Goal: Information Seeking & Learning: Learn about a topic

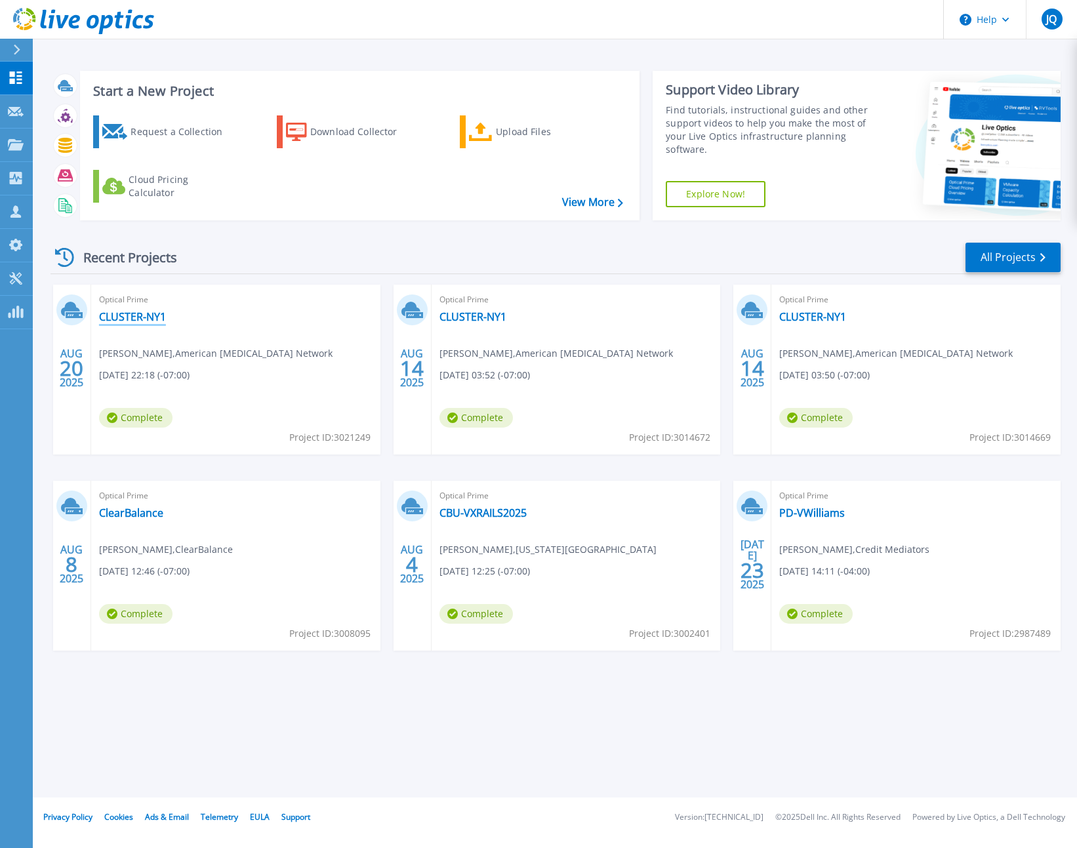
click at [121, 316] on link "CLUSTER-NY1" at bounding box center [132, 316] width 67 height 13
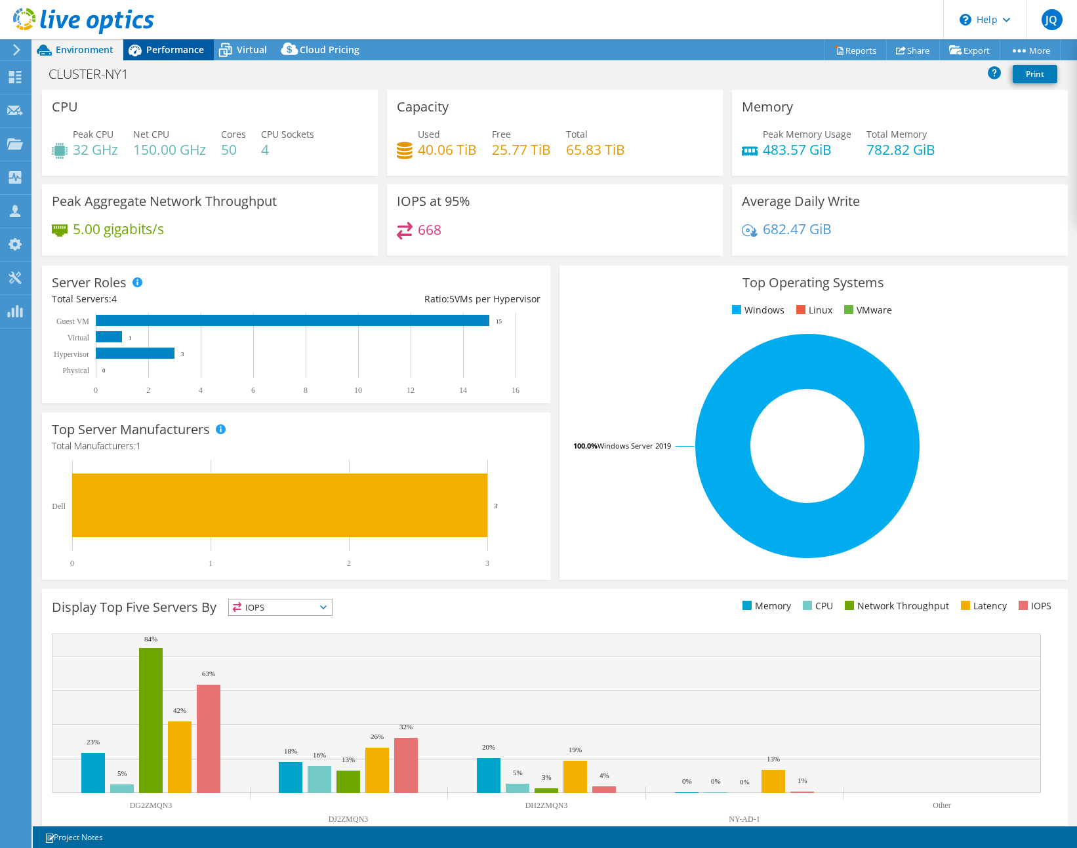
click at [161, 49] on span "Performance" at bounding box center [175, 49] width 58 height 12
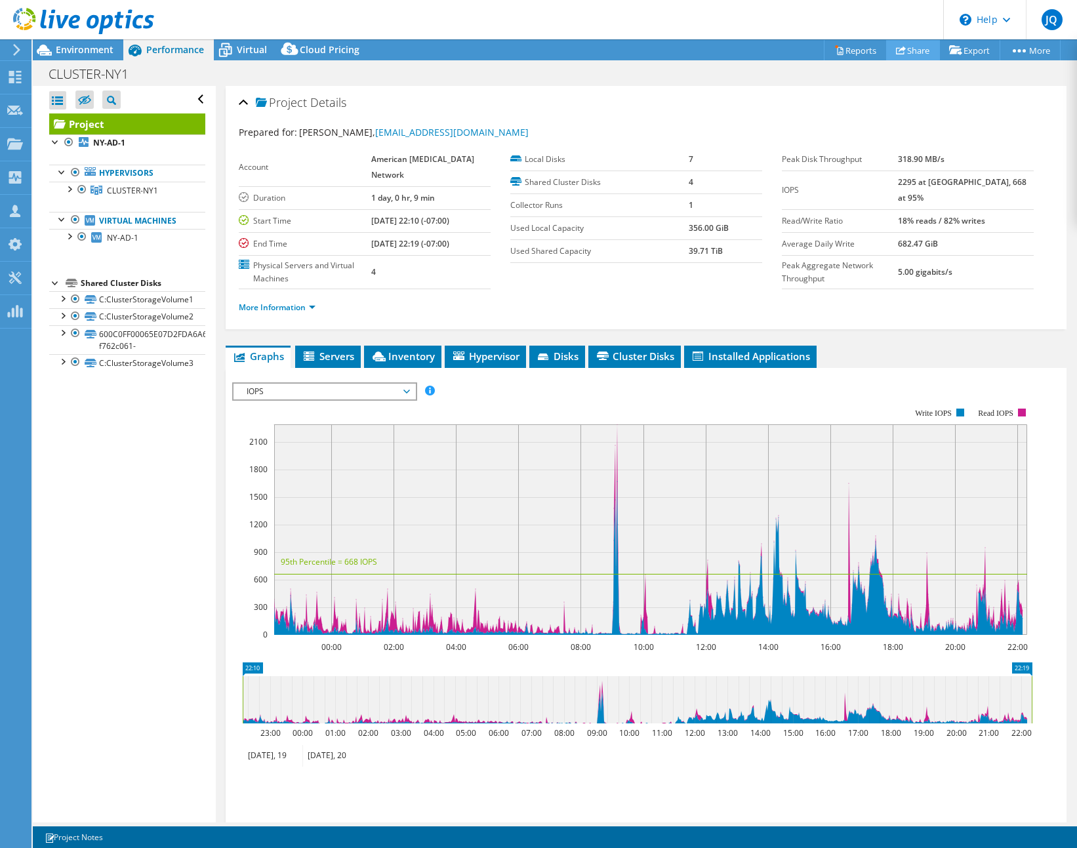
click at [905, 45] on link "Share" at bounding box center [913, 50] width 54 height 20
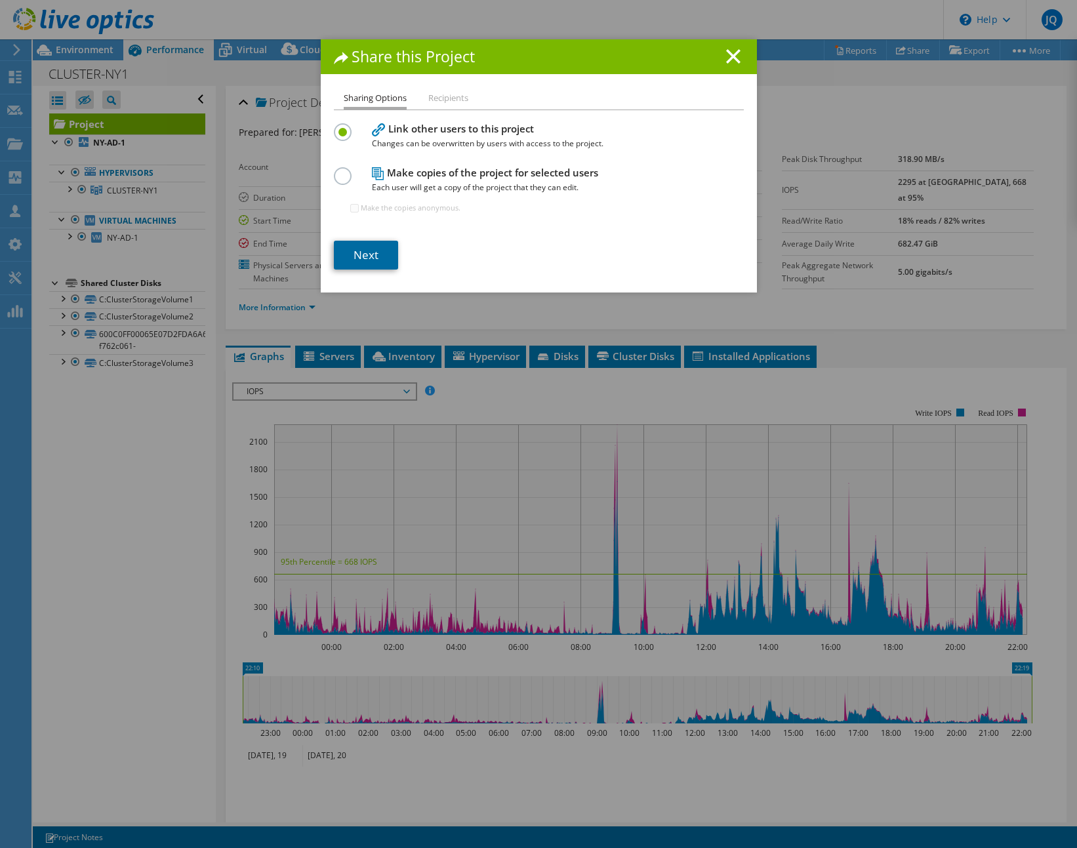
click at [386, 249] on link "Next" at bounding box center [366, 255] width 64 height 29
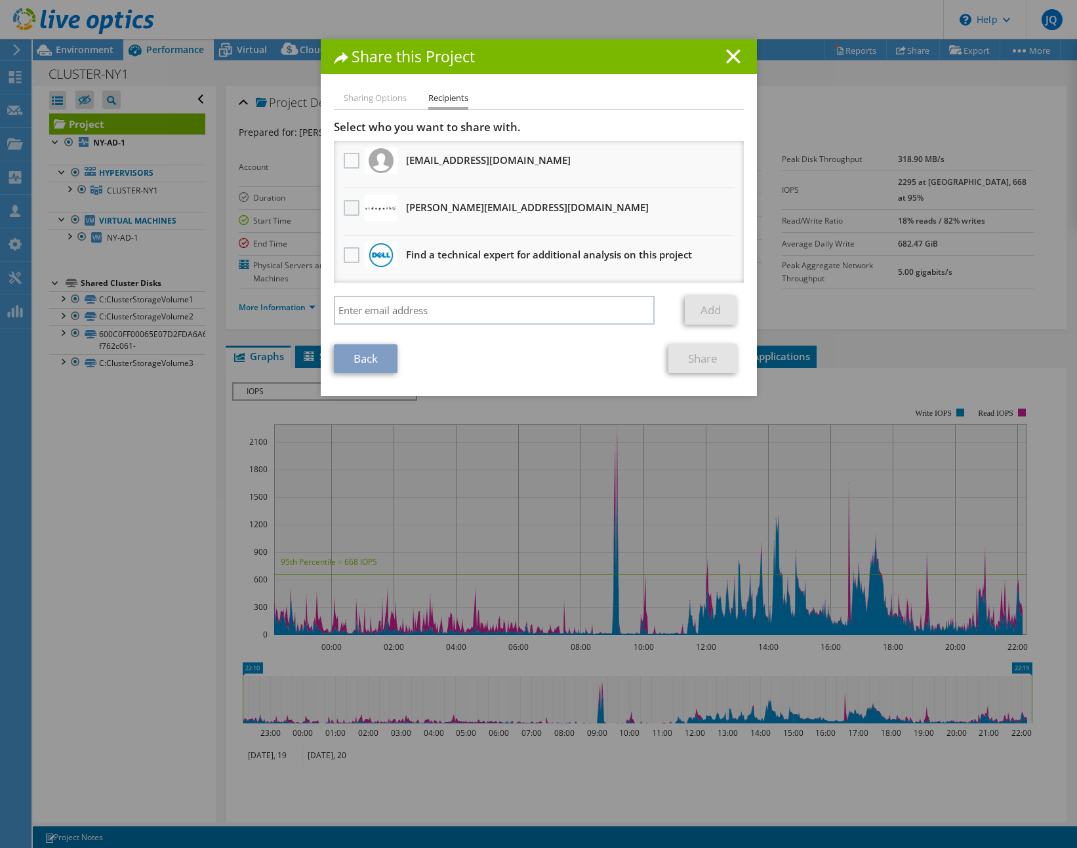
click at [345, 209] on label at bounding box center [353, 208] width 19 height 16
click at [0, 0] on input "checkbox" at bounding box center [0, 0] width 0 height 0
click at [701, 361] on link "Share" at bounding box center [702, 358] width 69 height 29
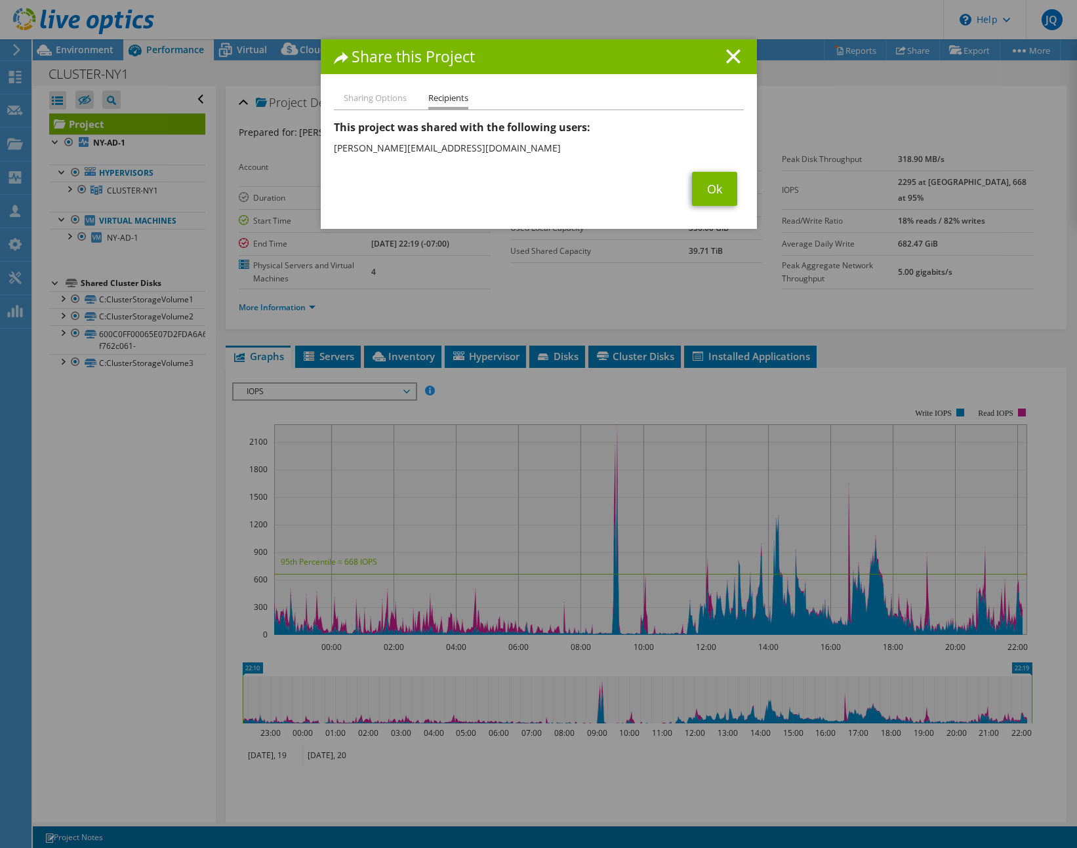
click at [729, 57] on line at bounding box center [733, 56] width 13 height 13
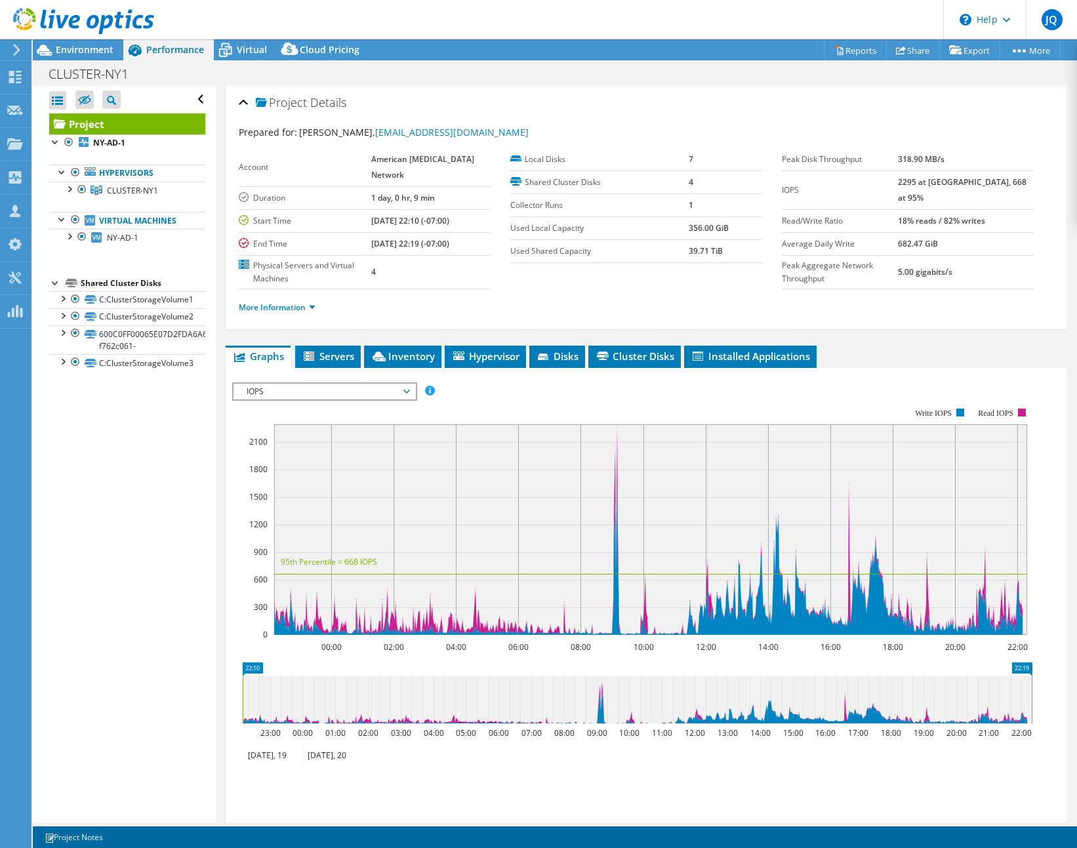
click at [663, 18] on header "JQ Partner Team Member Jeremy Quick jeremy@sidepath.com Sidepath My Profile Log…" at bounding box center [538, 19] width 1077 height 39
click at [348, 392] on span "IOPS" at bounding box center [324, 392] width 169 height 16
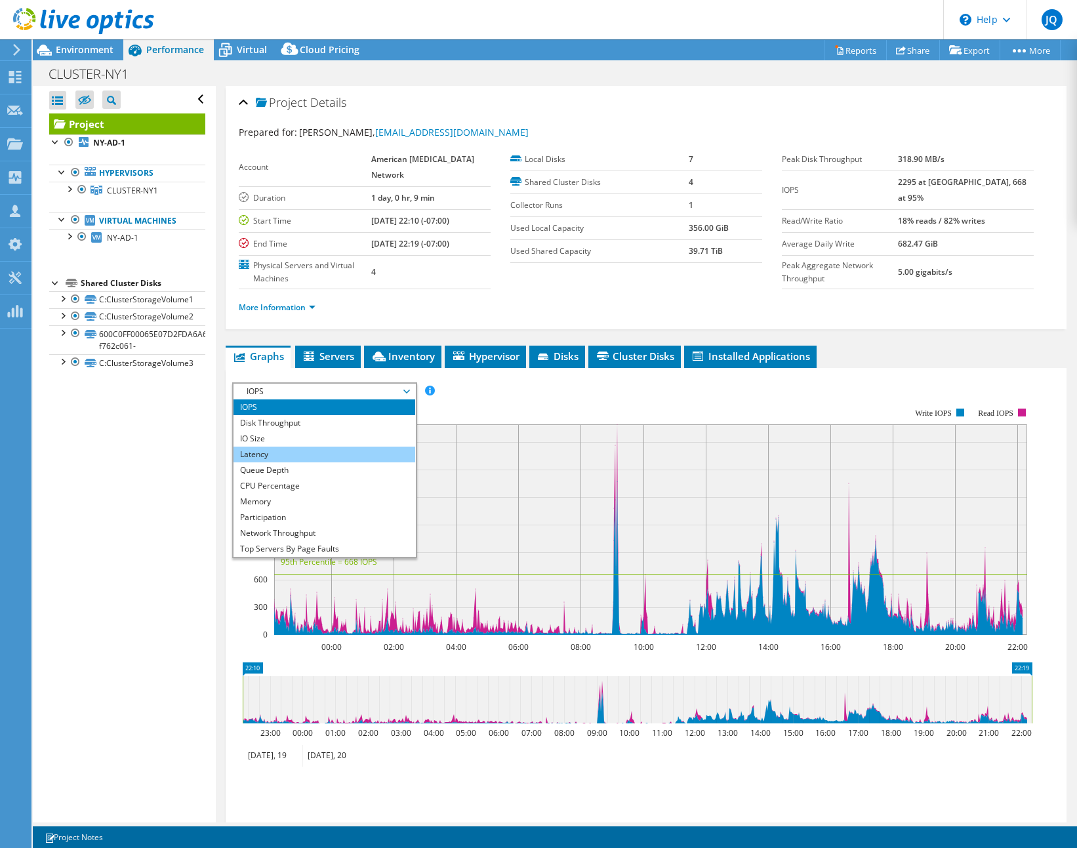
click at [268, 457] on li "Latency" at bounding box center [325, 455] width 182 height 16
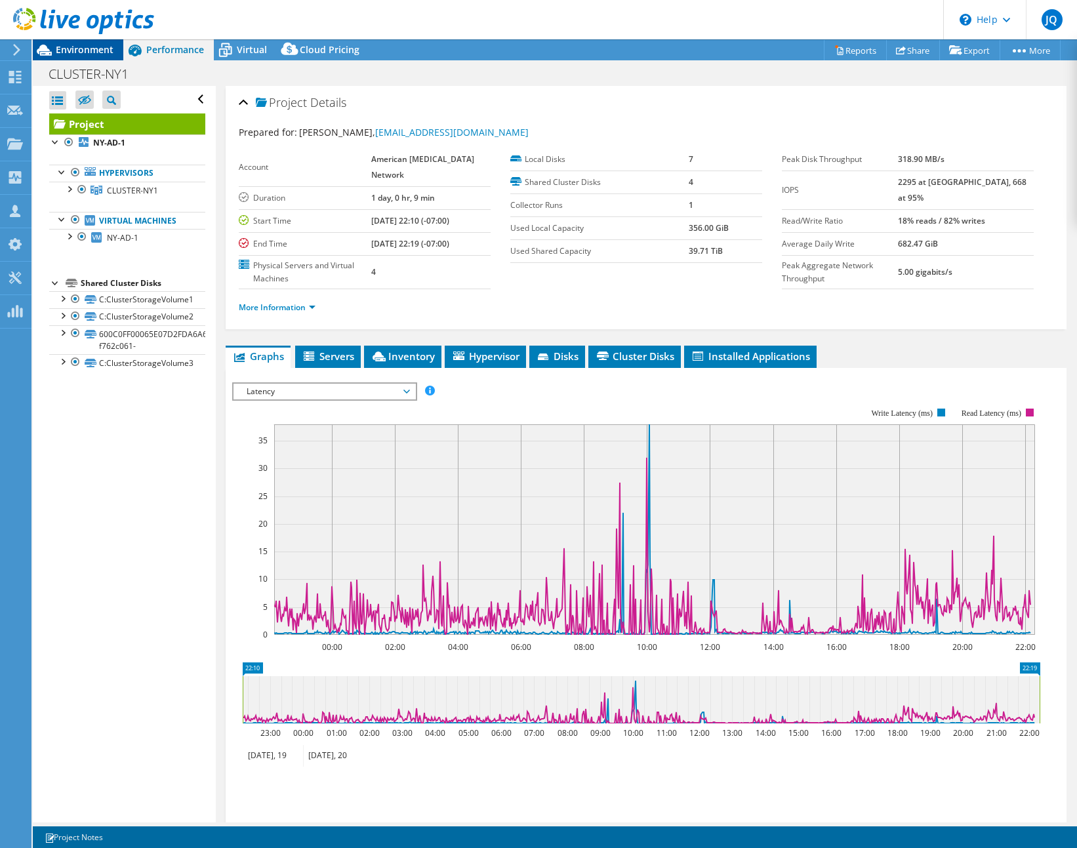
click at [102, 54] on span "Environment" at bounding box center [85, 49] width 58 height 12
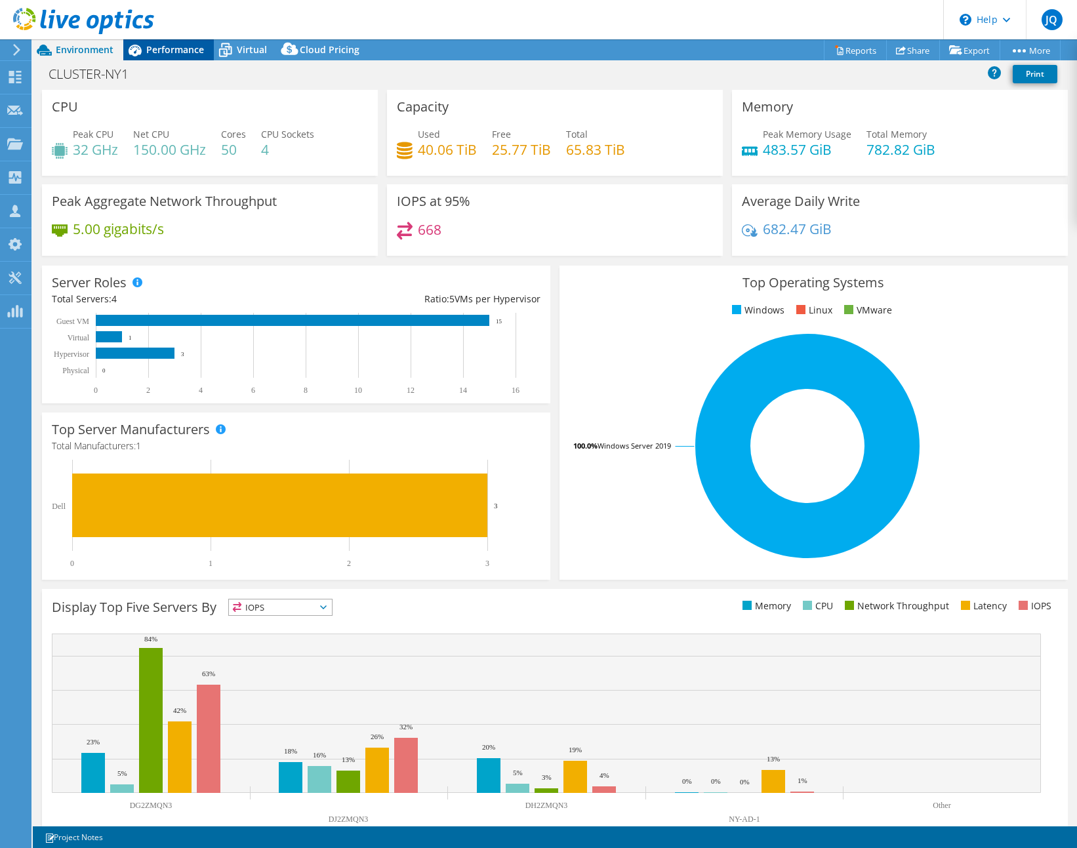
click at [154, 48] on span "Performance" at bounding box center [175, 49] width 58 height 12
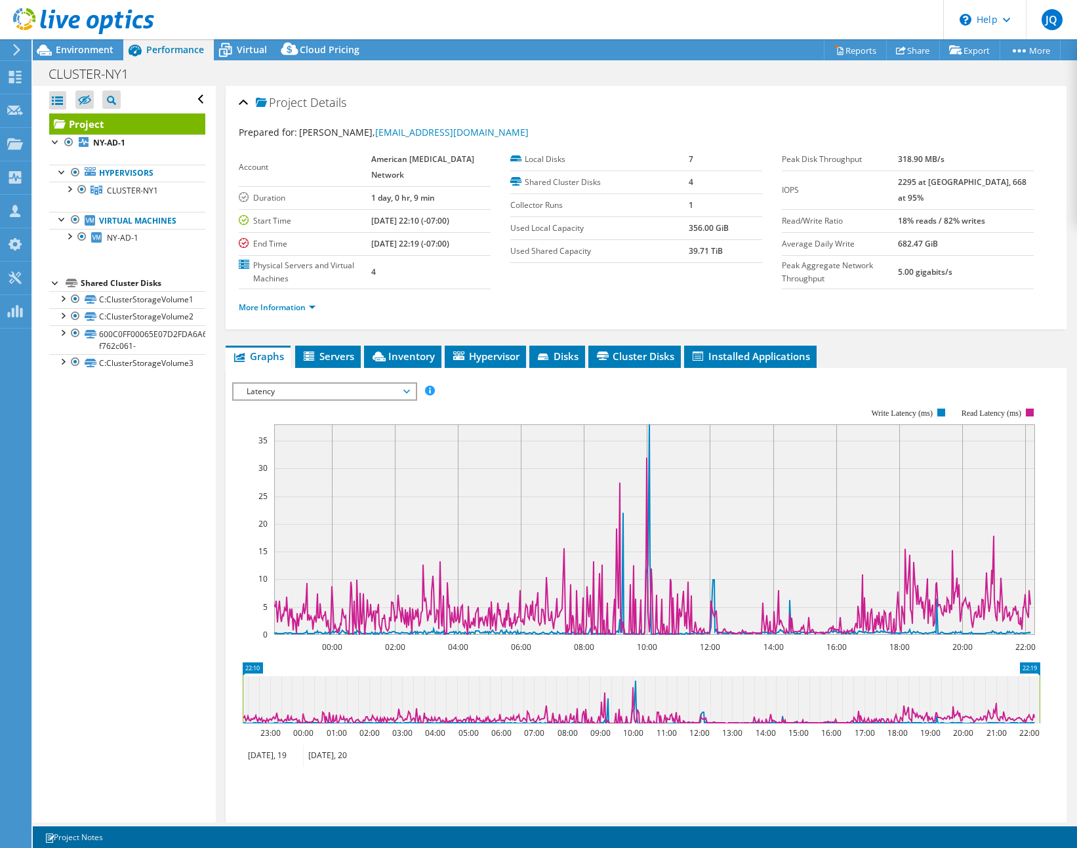
click at [387, 394] on span "Latency" at bounding box center [324, 392] width 169 height 16
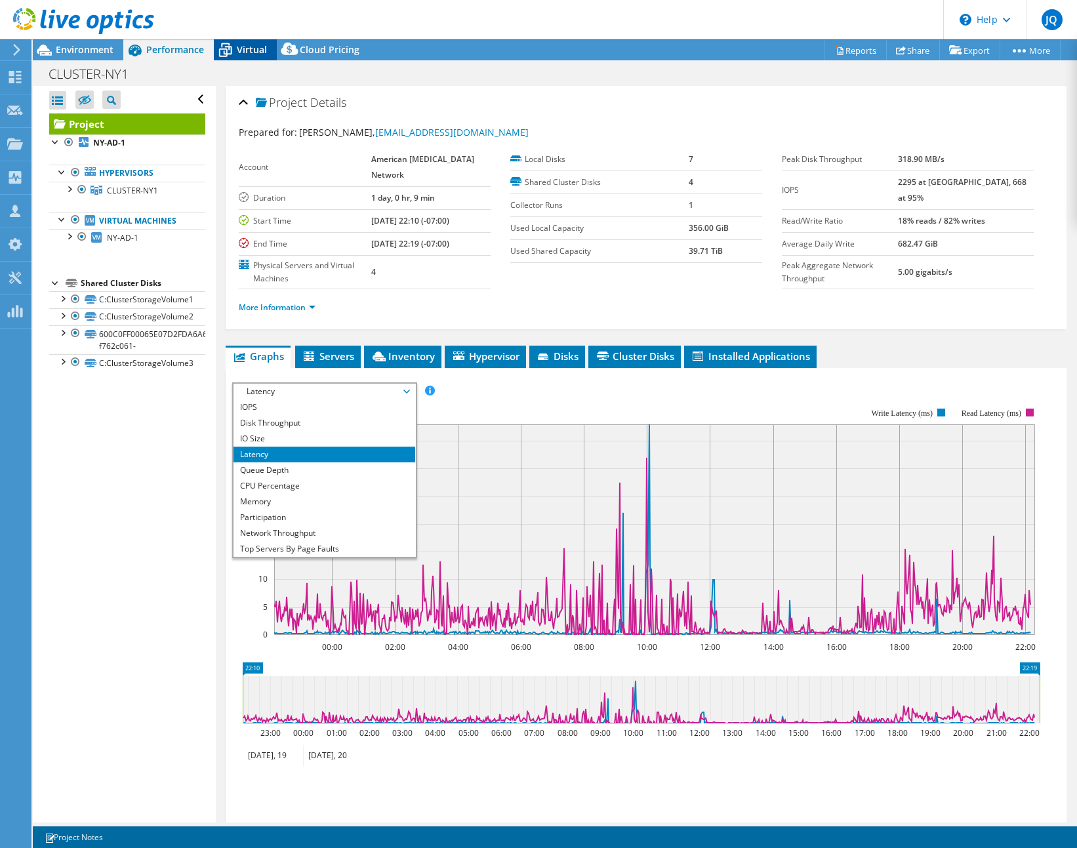
click at [223, 55] on icon at bounding box center [225, 51] width 13 height 10
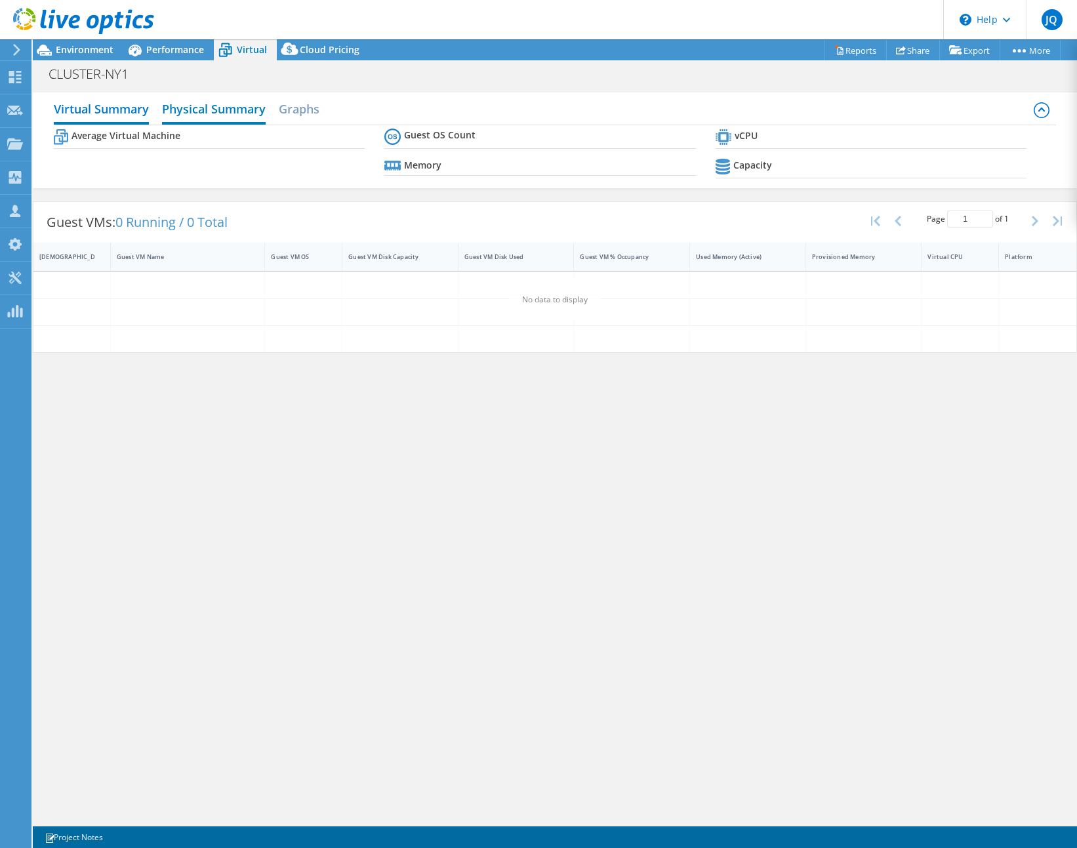
click at [246, 116] on h2 "Physical Summary" at bounding box center [214, 110] width 104 height 29
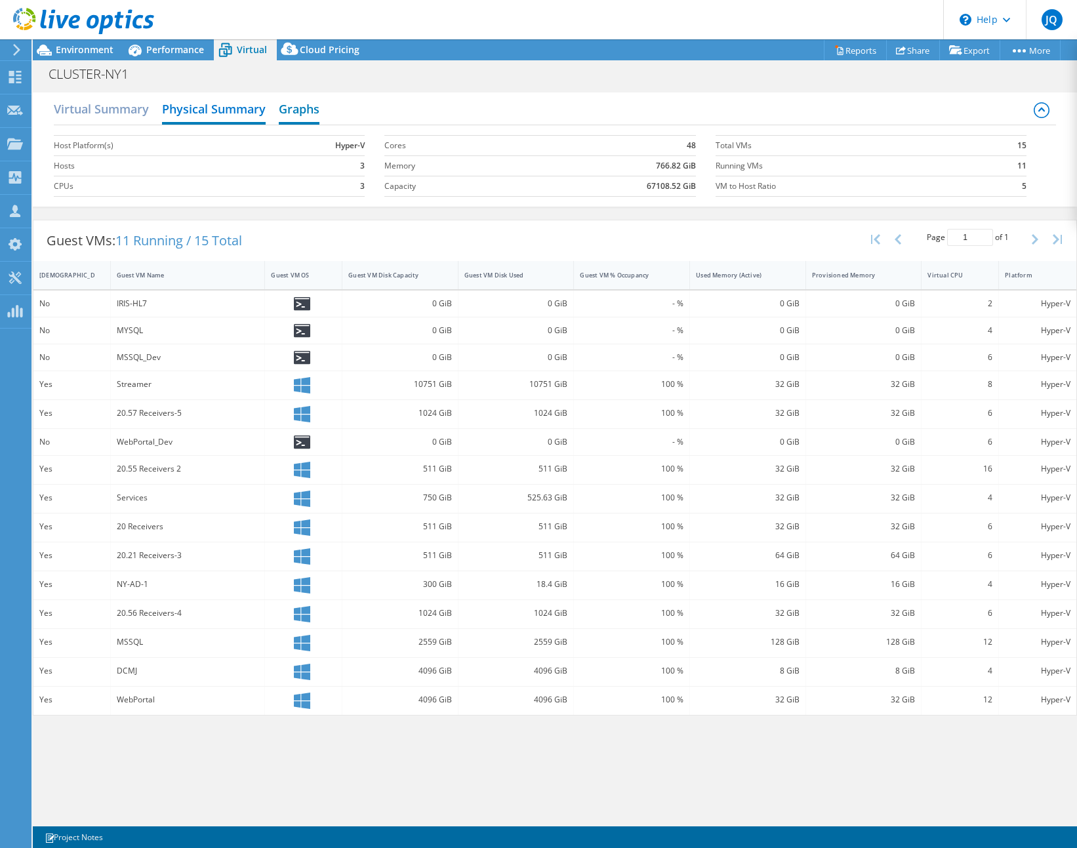
click at [308, 113] on h2 "Graphs" at bounding box center [299, 110] width 41 height 29
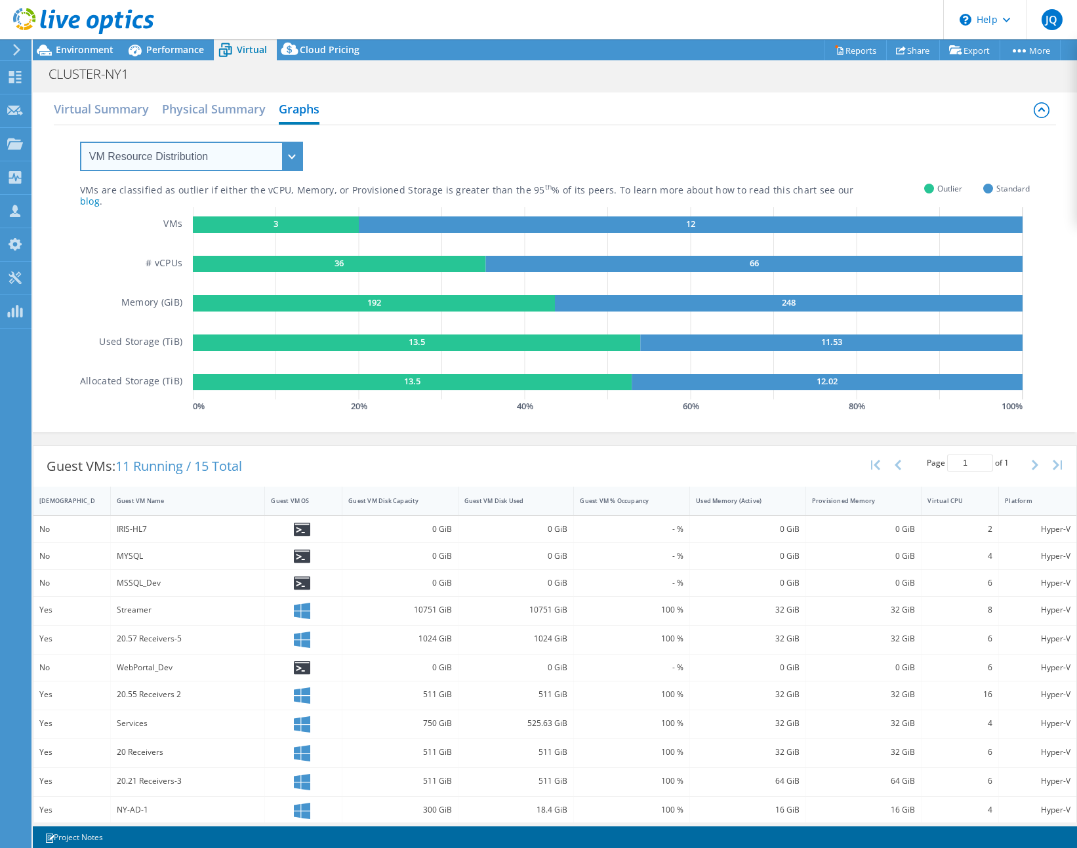
click at [289, 154] on select "VM Resource Distribution Provisioning Contrast Over Provisioning" at bounding box center [191, 157] width 223 height 30
select select "Over Provisioning"
click at [80, 142] on select "VM Resource Distribution Provisioning Contrast Over Provisioning" at bounding box center [191, 157] width 223 height 30
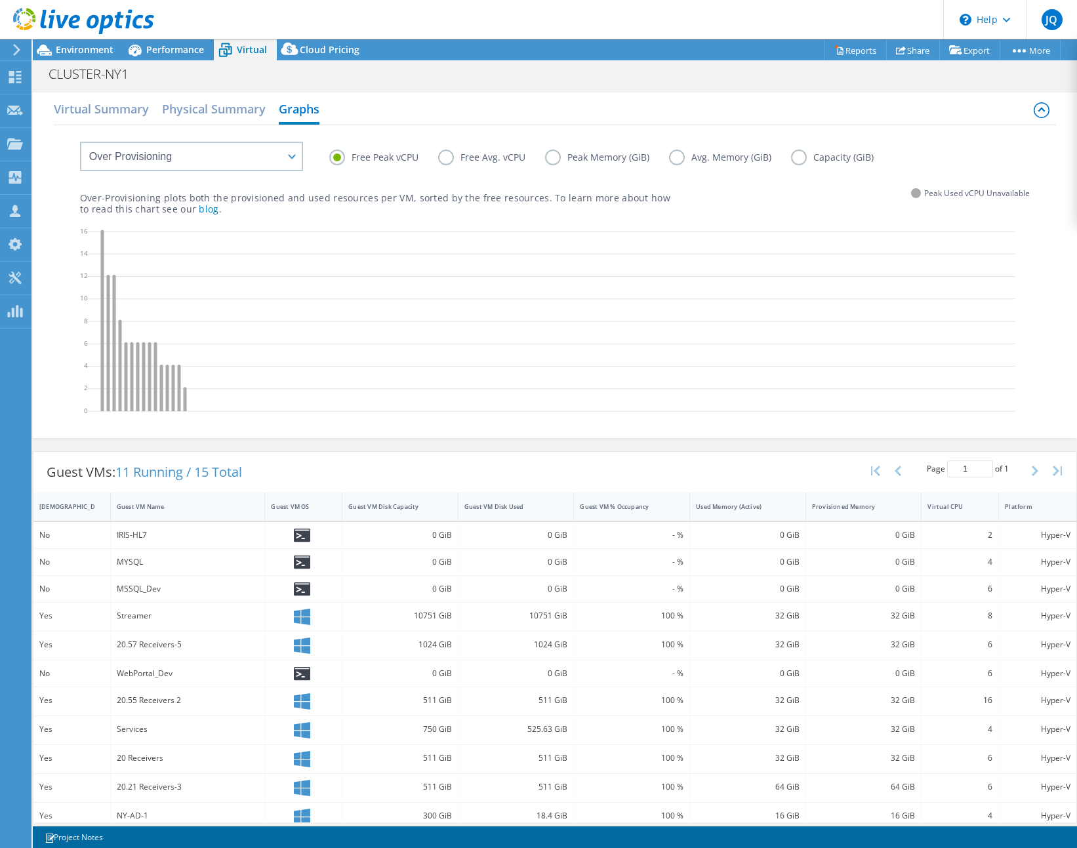
click at [445, 159] on label "Free Avg. vCPU" at bounding box center [491, 158] width 107 height 16
click at [0, 0] on input "Free Avg. vCPU" at bounding box center [0, 0] width 0 height 0
click at [556, 155] on label "Peak Memory (GiB)" at bounding box center [607, 158] width 124 height 16
click at [0, 0] on input "Peak Memory (GiB)" at bounding box center [0, 0] width 0 height 0
click at [678, 157] on label "Avg. Memory (GiB)" at bounding box center [730, 158] width 122 height 16
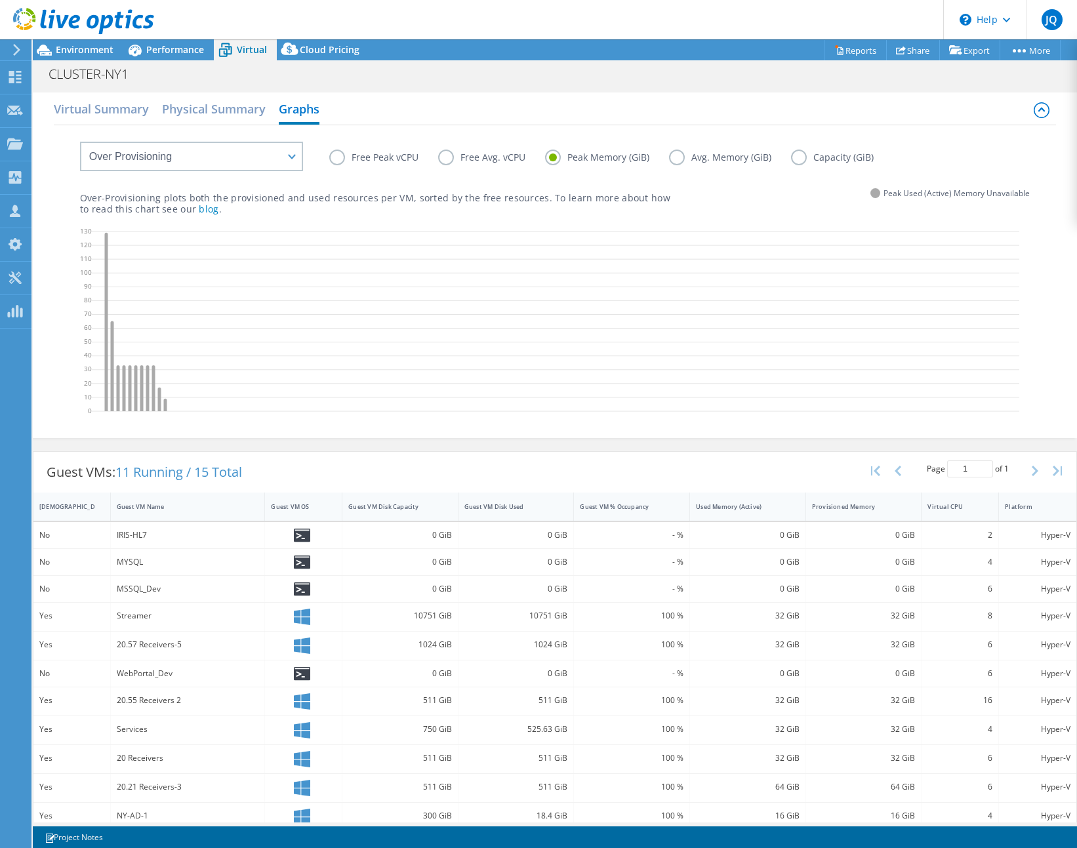
click at [0, 0] on input "Avg. Memory (GiB)" at bounding box center [0, 0] width 0 height 0
click at [91, 48] on span "Environment" at bounding box center [85, 49] width 58 height 12
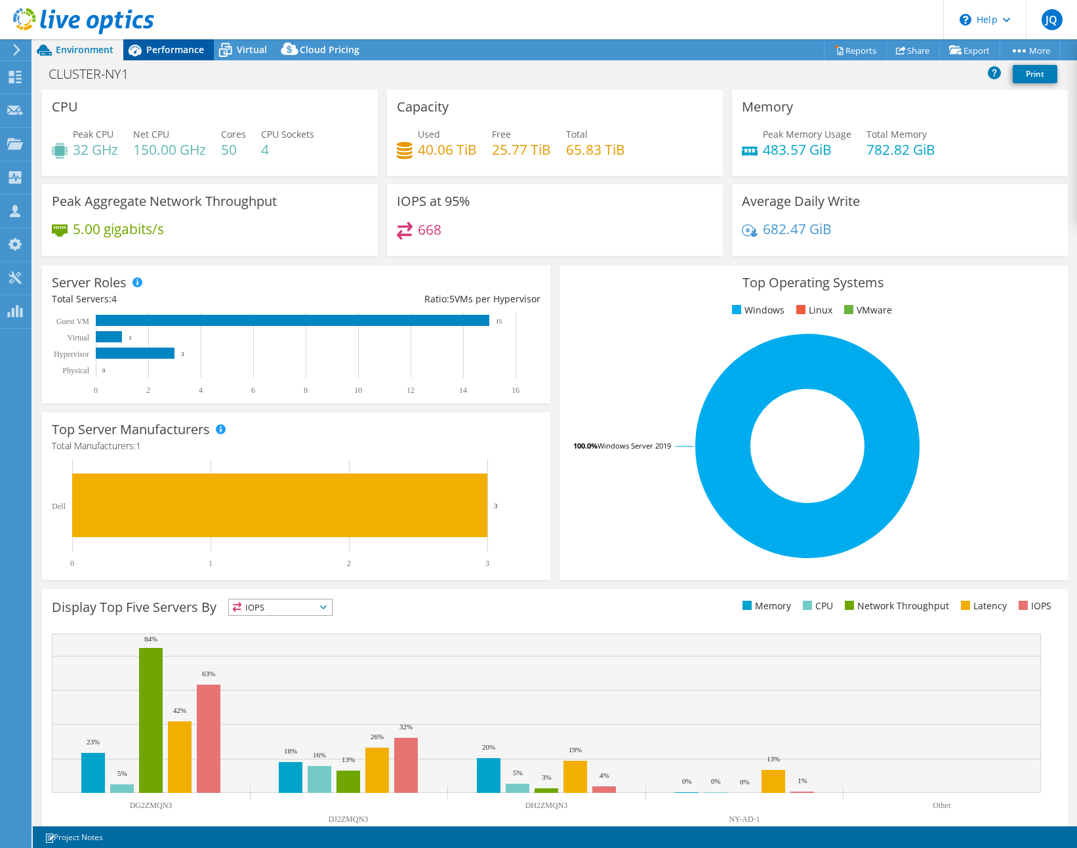
click at [157, 51] on span "Performance" at bounding box center [175, 49] width 58 height 12
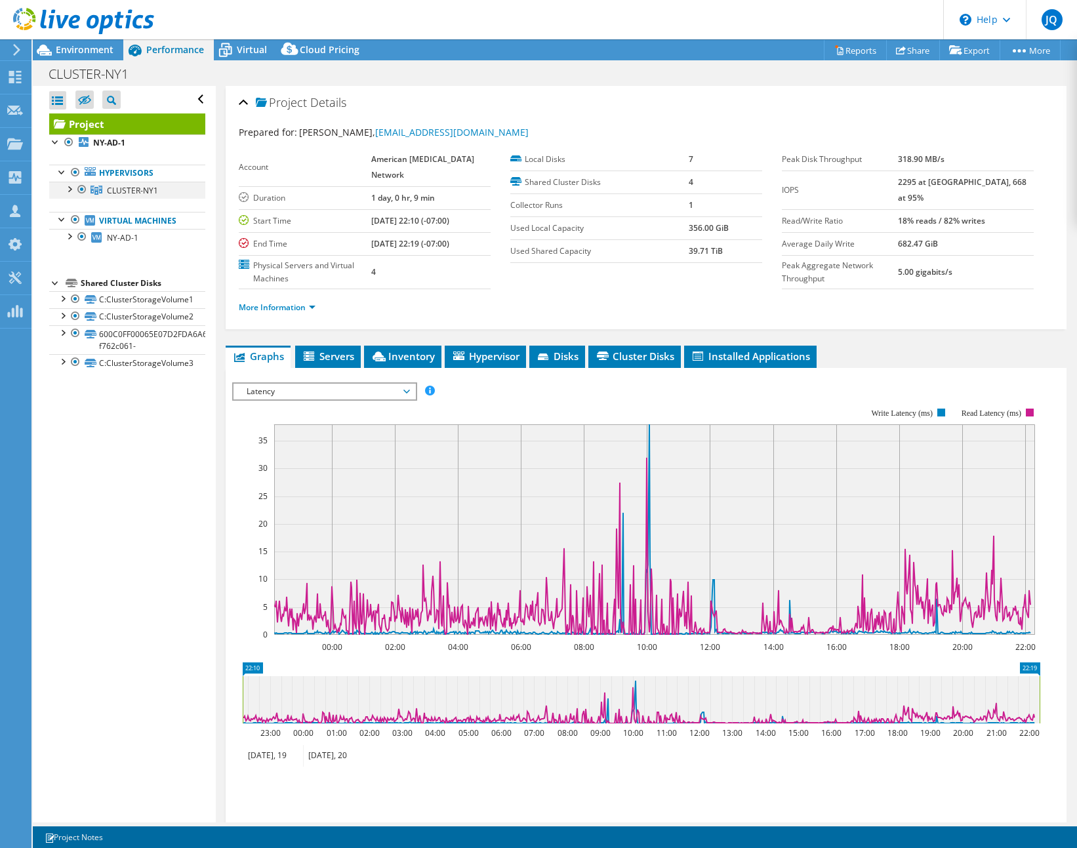
click at [70, 190] on div at bounding box center [68, 188] width 13 height 13
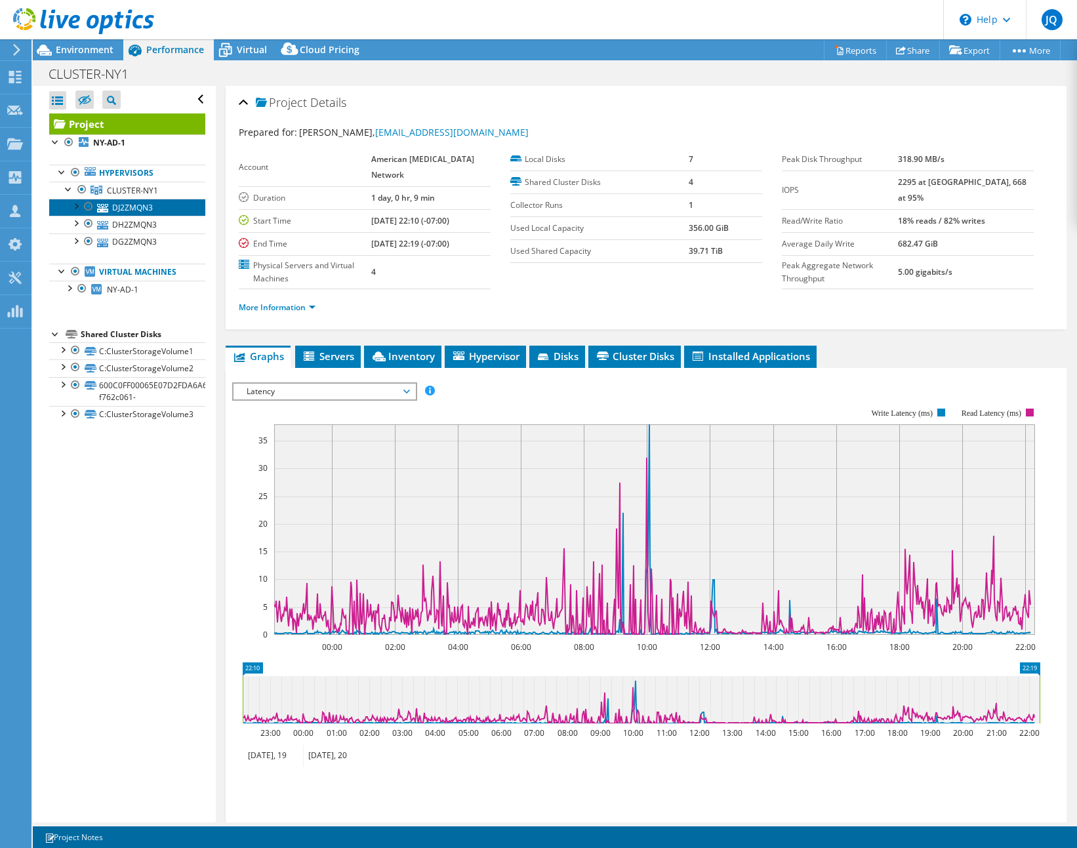
click at [141, 202] on link "DJ2ZMQN3" at bounding box center [127, 207] width 156 height 17
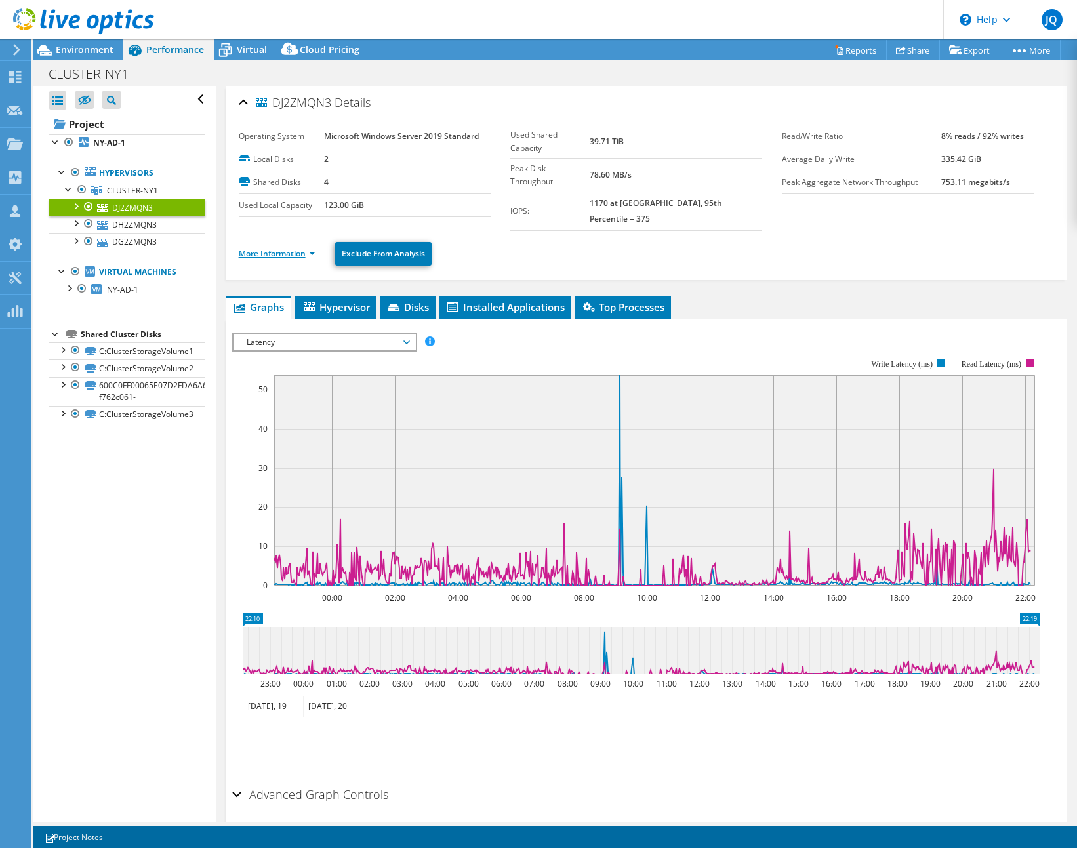
click at [277, 248] on link "More Information" at bounding box center [277, 253] width 77 height 11
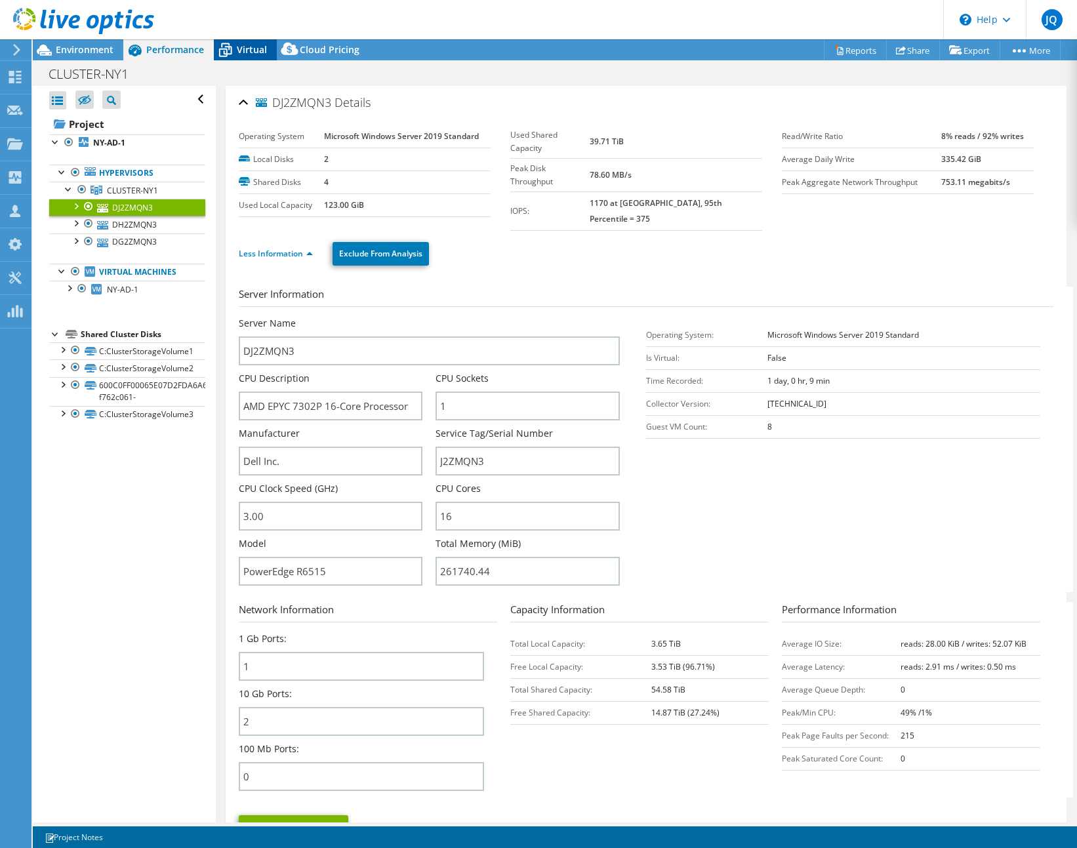
click at [255, 56] on div "Virtual" at bounding box center [245, 49] width 63 height 21
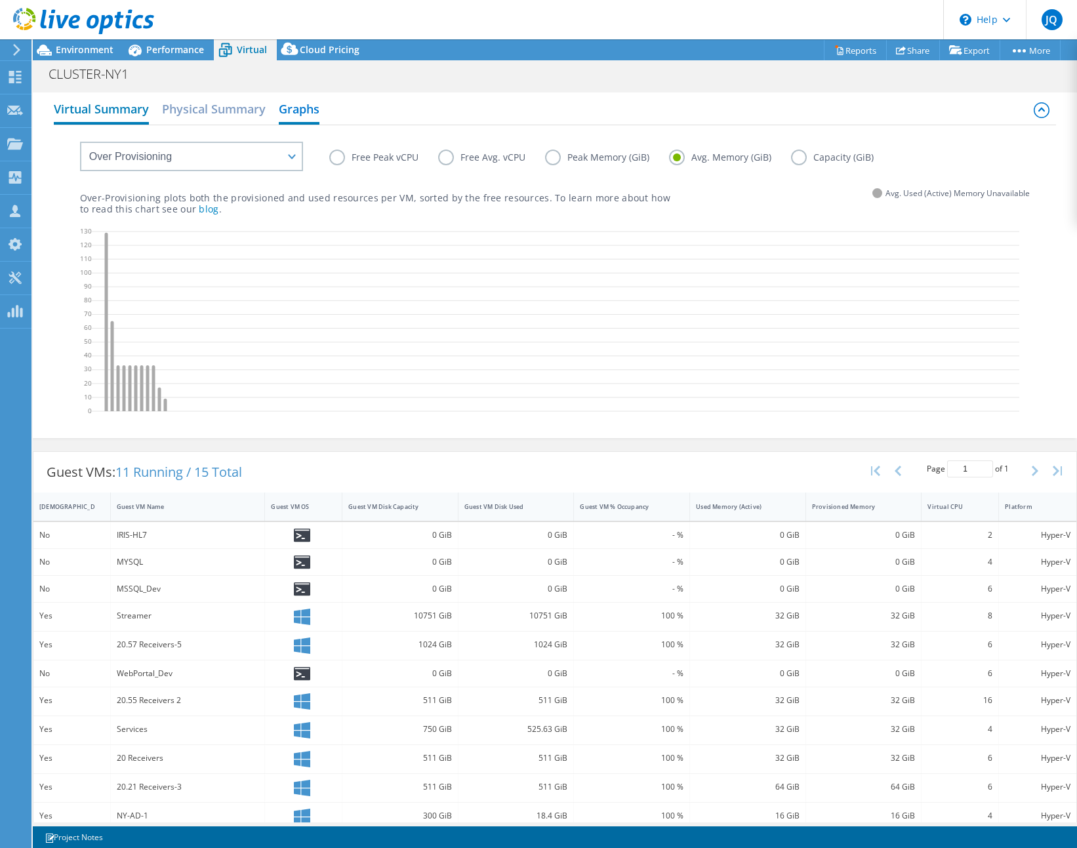
click at [118, 106] on h2 "Virtual Summary" at bounding box center [101, 110] width 95 height 29
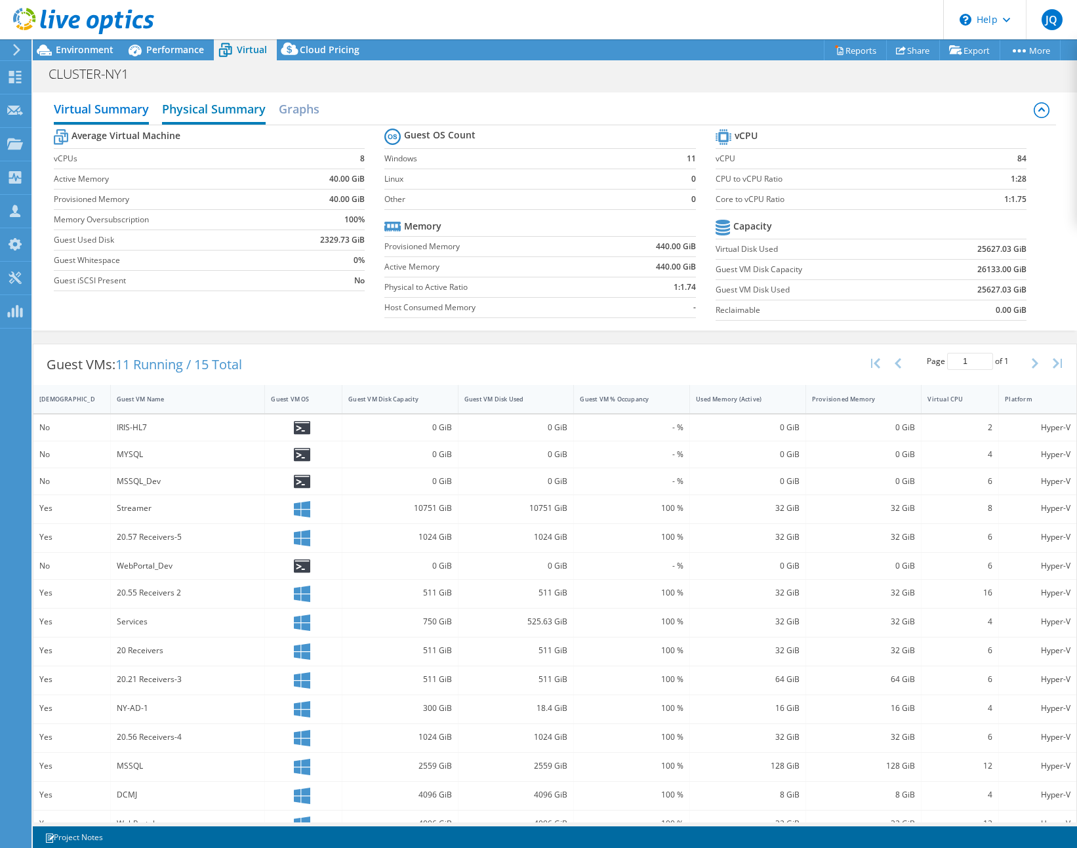
click at [241, 104] on h2 "Physical Summary" at bounding box center [214, 110] width 104 height 29
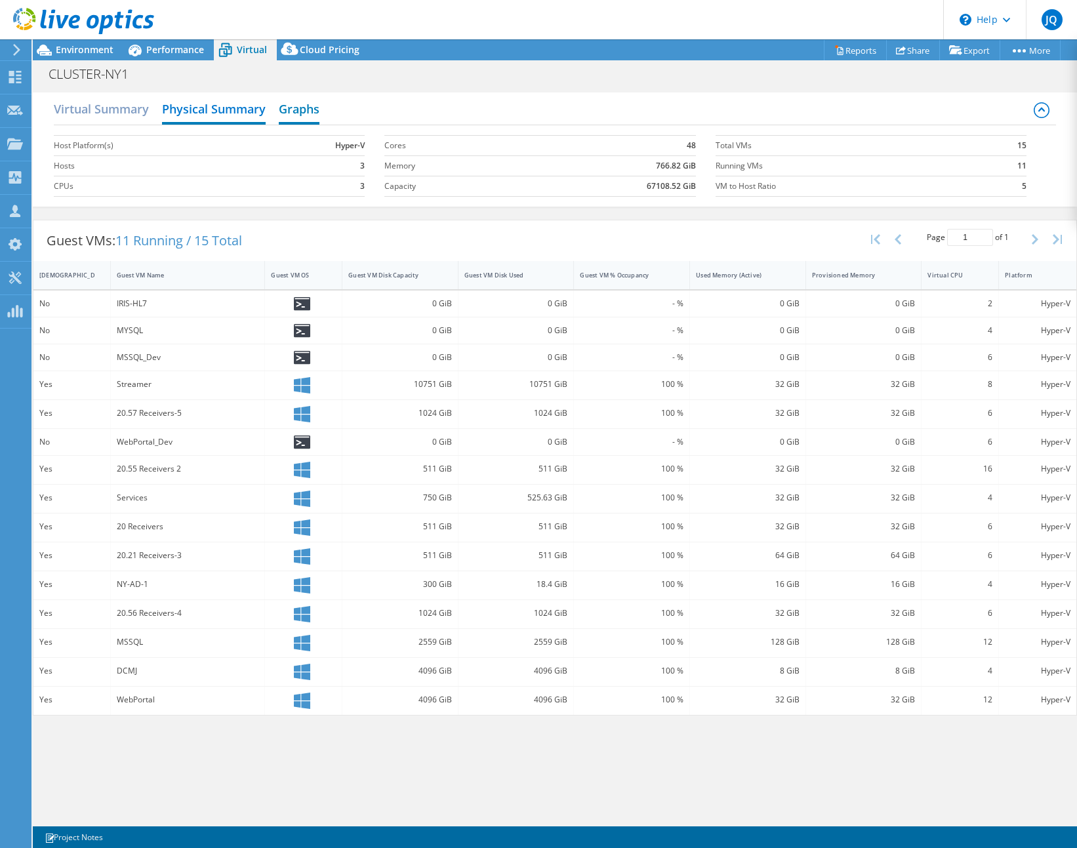
click at [319, 108] on h2 "Graphs" at bounding box center [299, 110] width 41 height 29
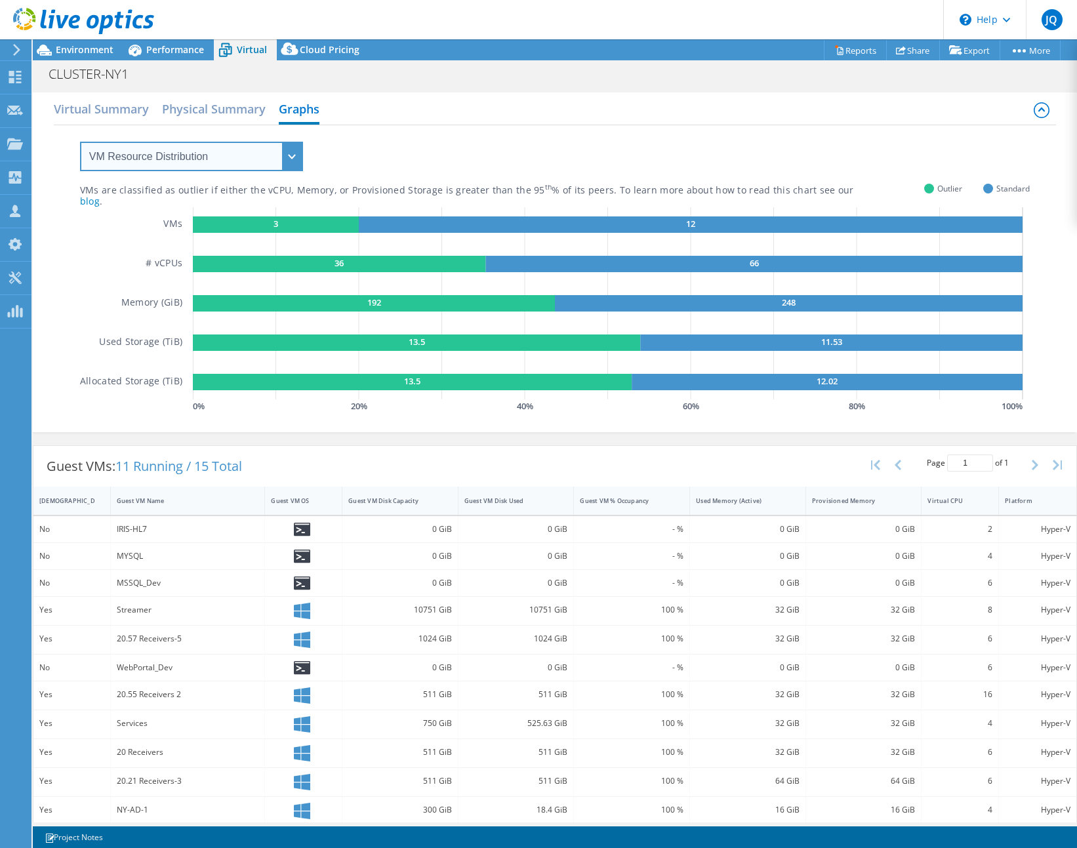
click at [282, 153] on select "VM Resource Distribution Provisioning Contrast Over Provisioning" at bounding box center [191, 157] width 223 height 30
select select "Provisioning Contrast"
click at [80, 142] on select "VM Resource Distribution Provisioning Contrast Over Provisioning" at bounding box center [191, 157] width 223 height 30
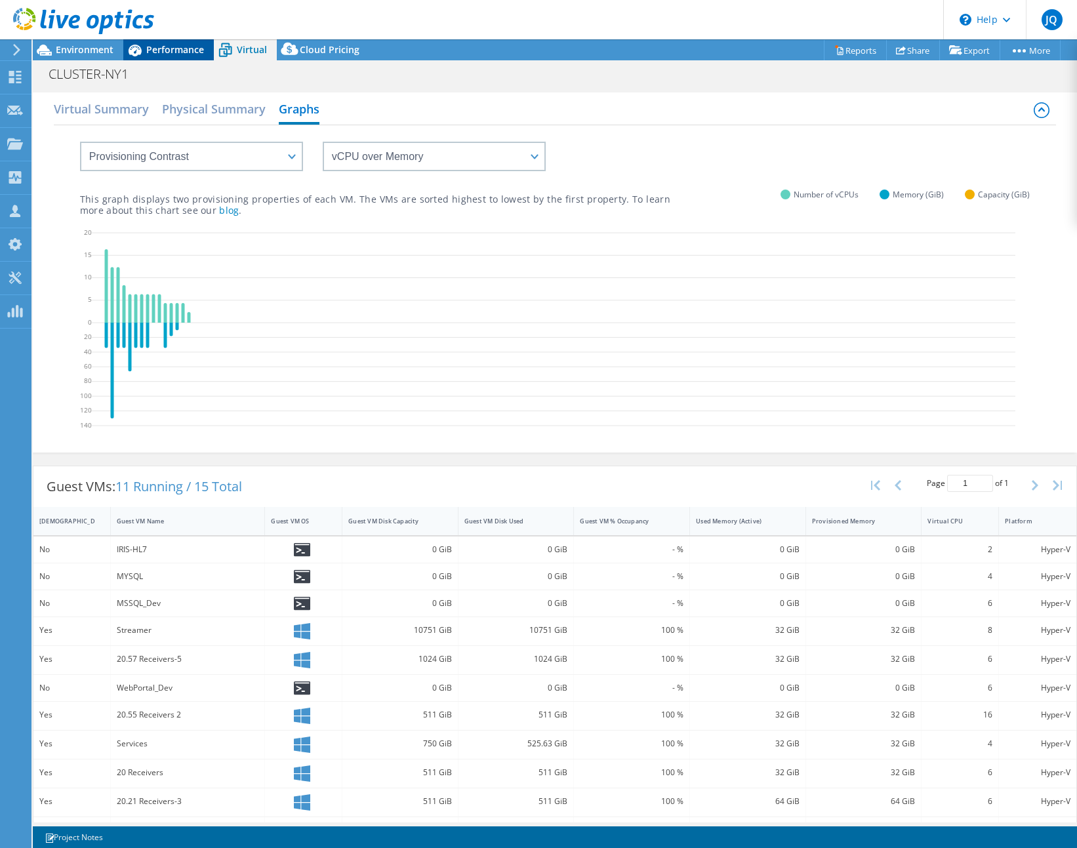
click at [162, 51] on span "Performance" at bounding box center [175, 49] width 58 height 12
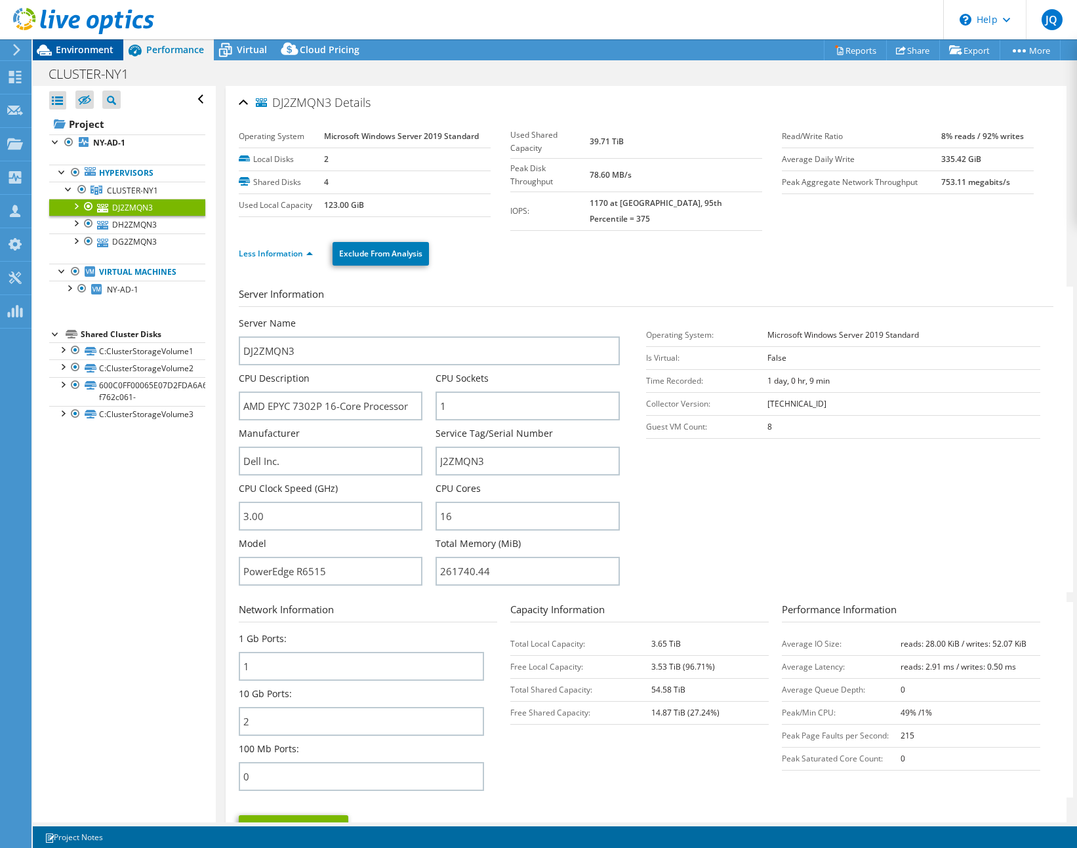
click at [86, 56] on div "Environment" at bounding box center [78, 49] width 91 height 21
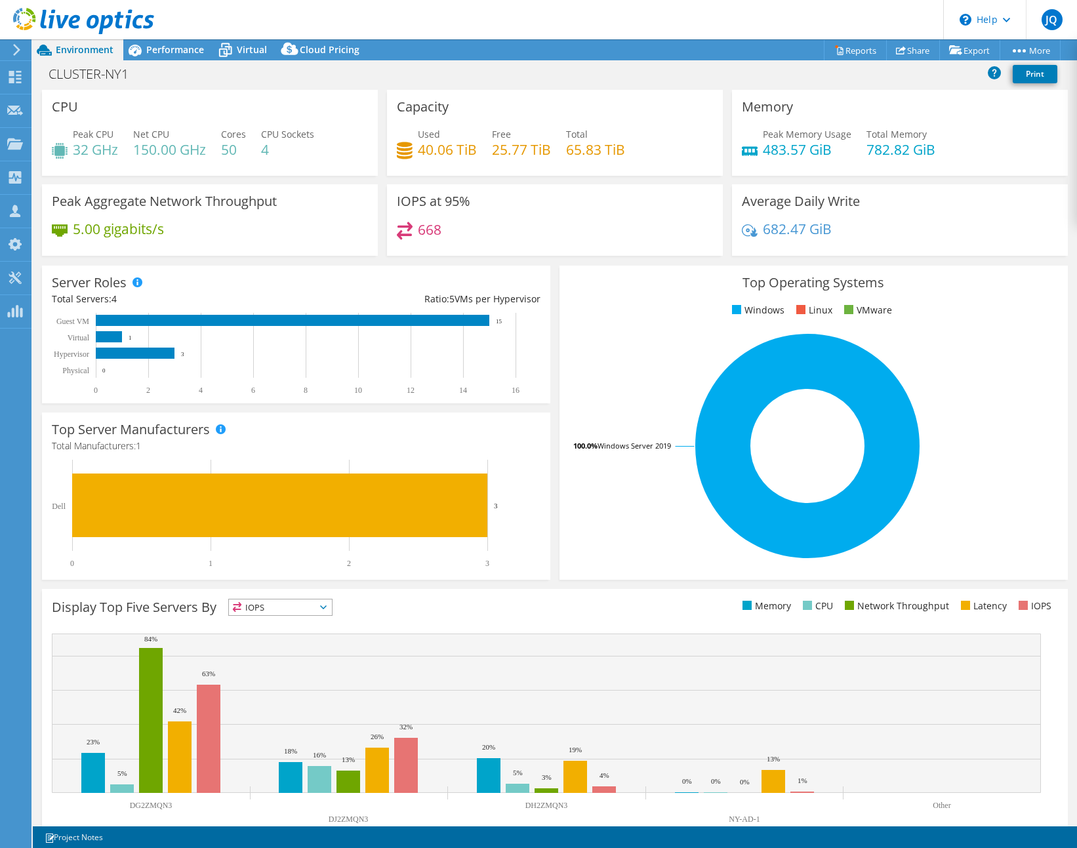
scroll to position [28, 0]
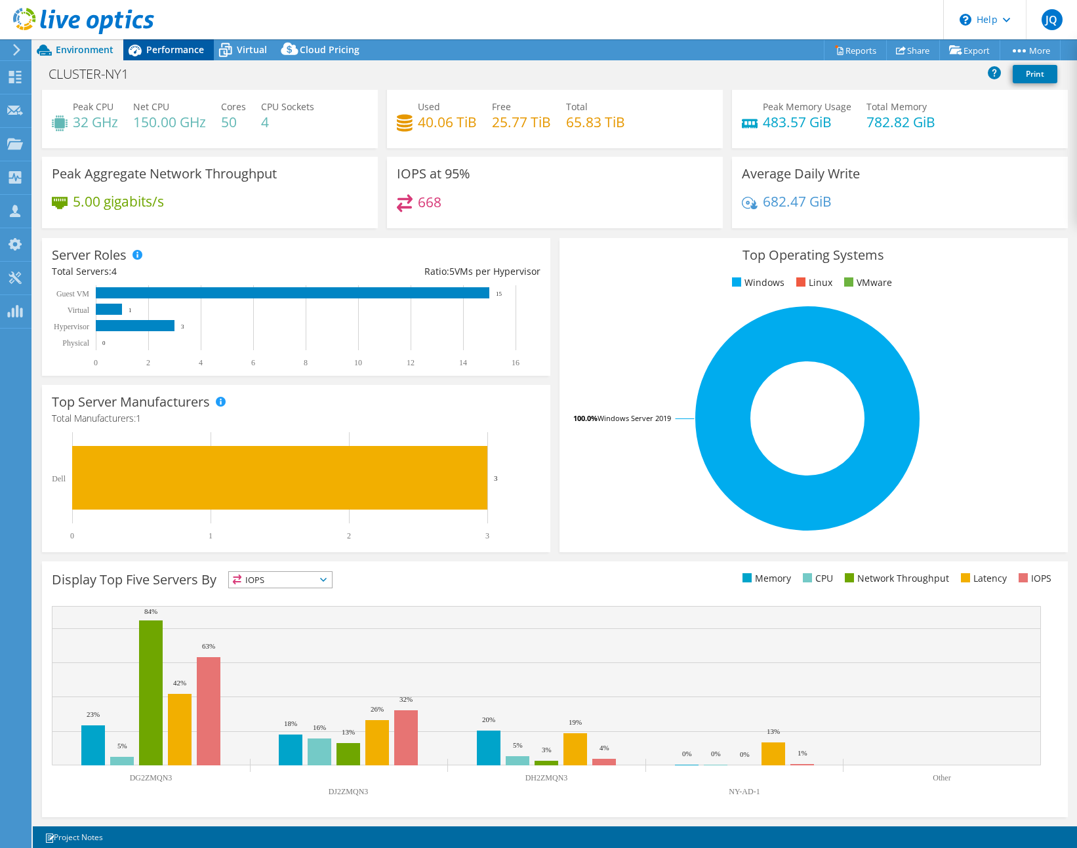
click at [169, 47] on span "Performance" at bounding box center [175, 49] width 58 height 12
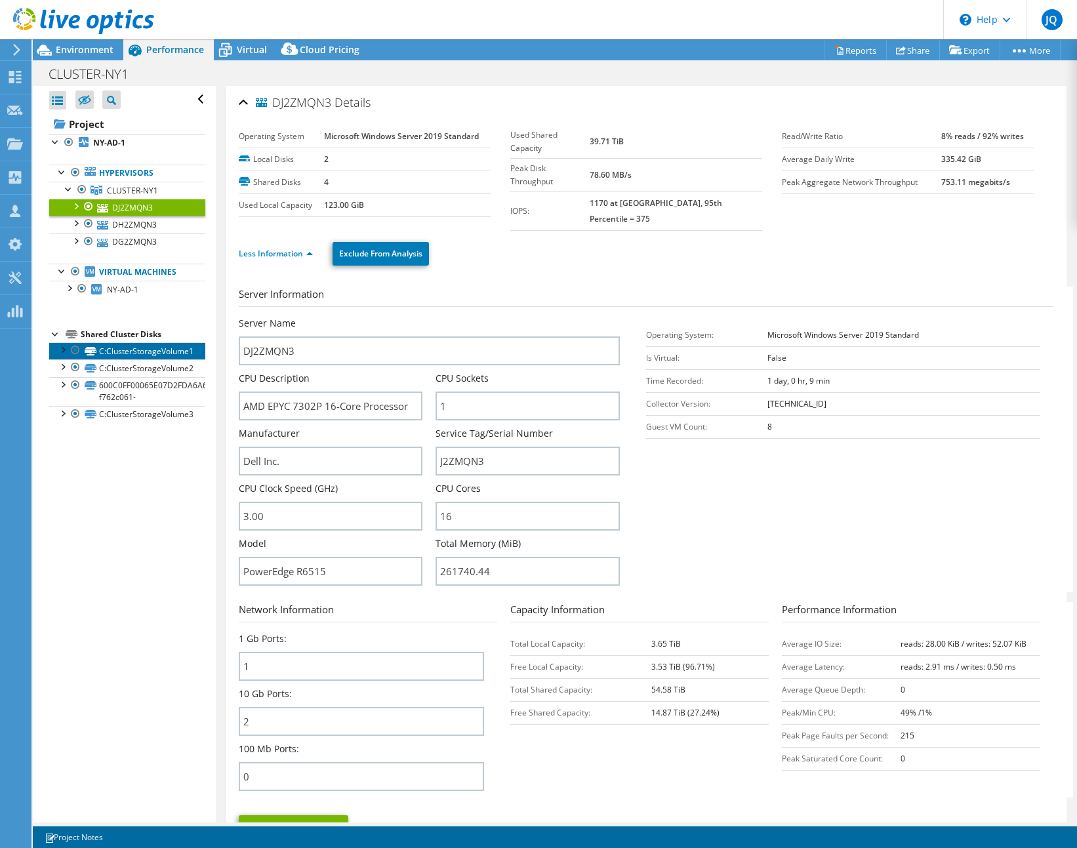
click at [148, 350] on link "C:ClusterStorageVolume1" at bounding box center [127, 350] width 156 height 17
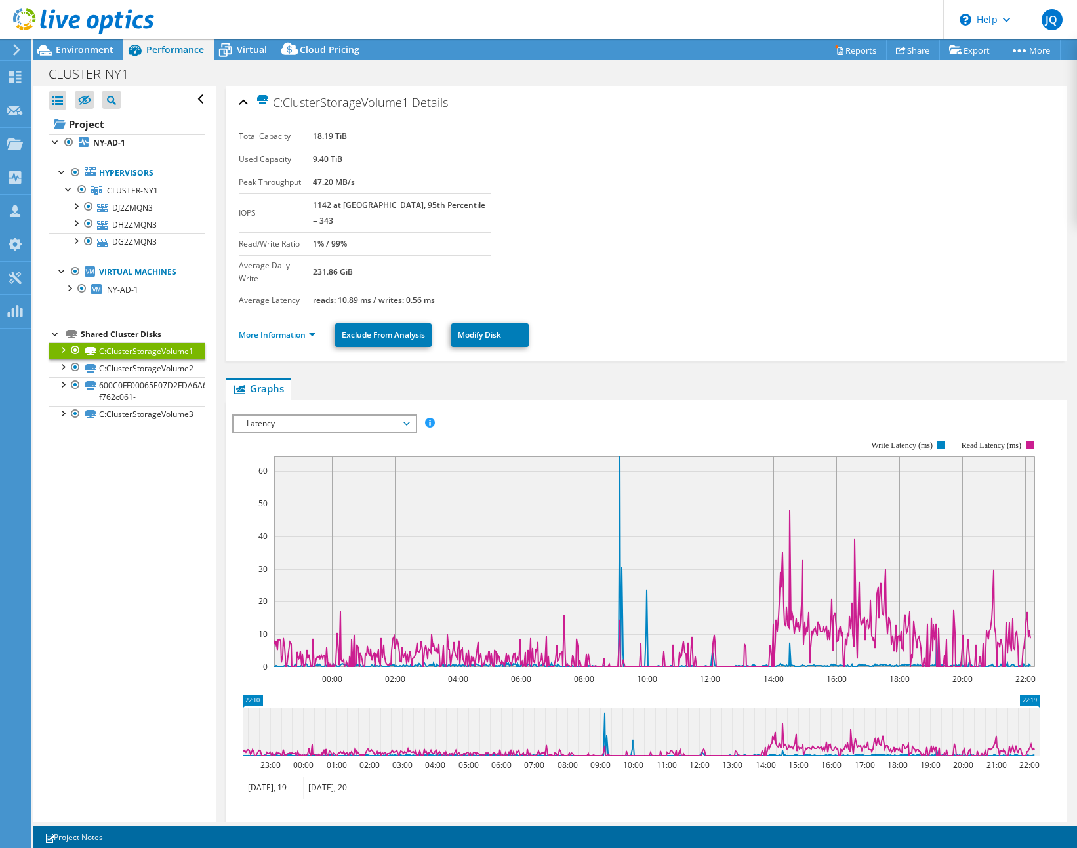
click at [283, 320] on ul "More Information Exclude From Analysis Modify Disk" at bounding box center [646, 333] width 815 height 27
click at [280, 329] on link "More Information" at bounding box center [277, 334] width 77 height 11
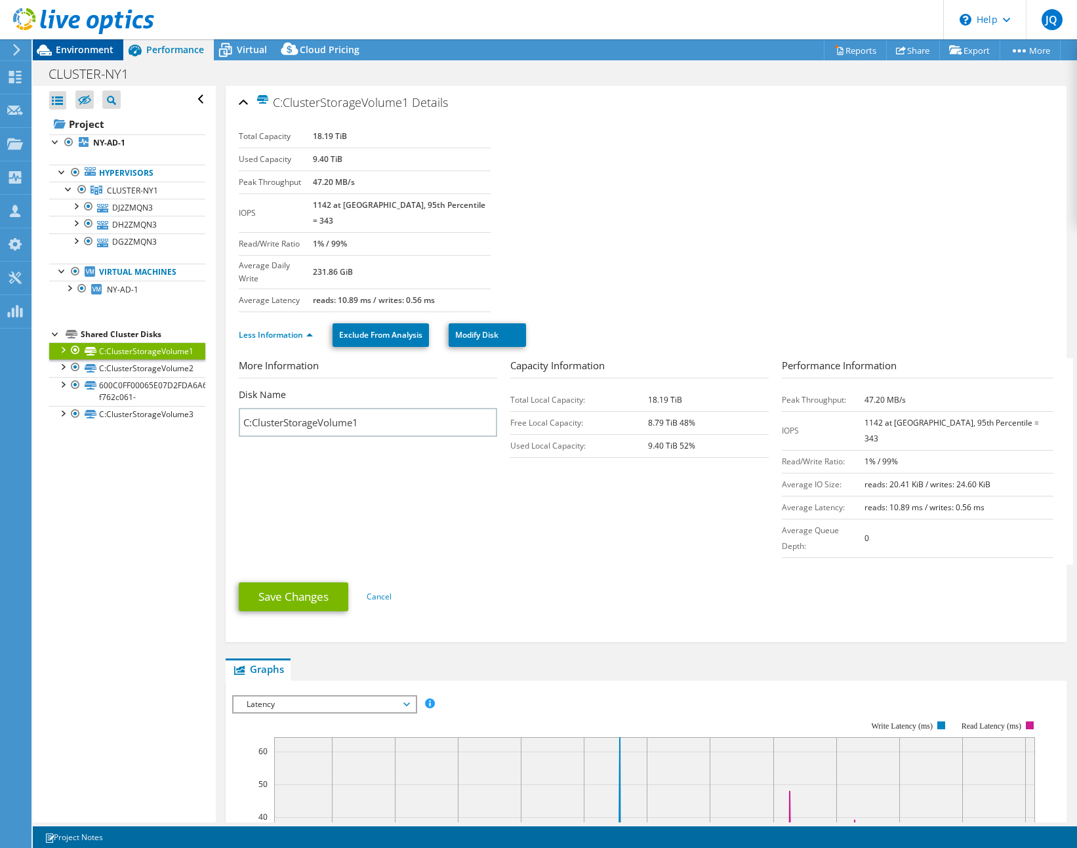
click at [92, 51] on span "Environment" at bounding box center [85, 49] width 58 height 12
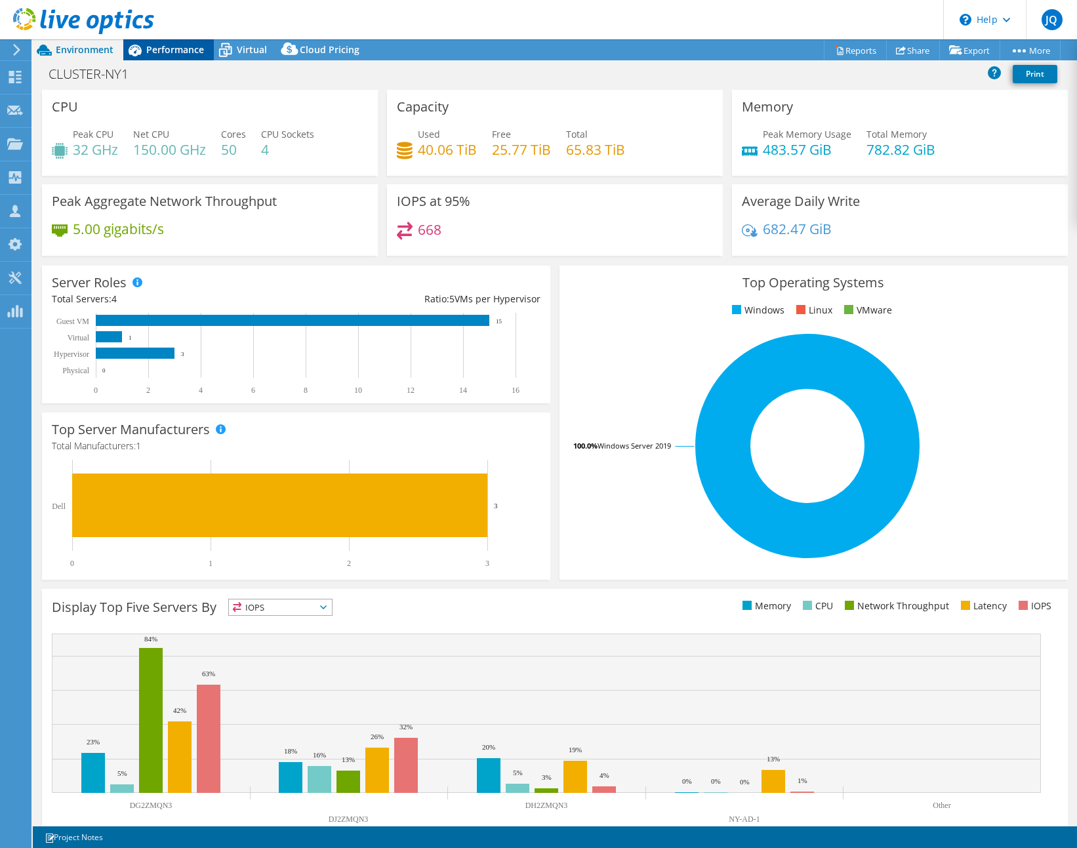
click at [177, 50] on span "Performance" at bounding box center [175, 49] width 58 height 12
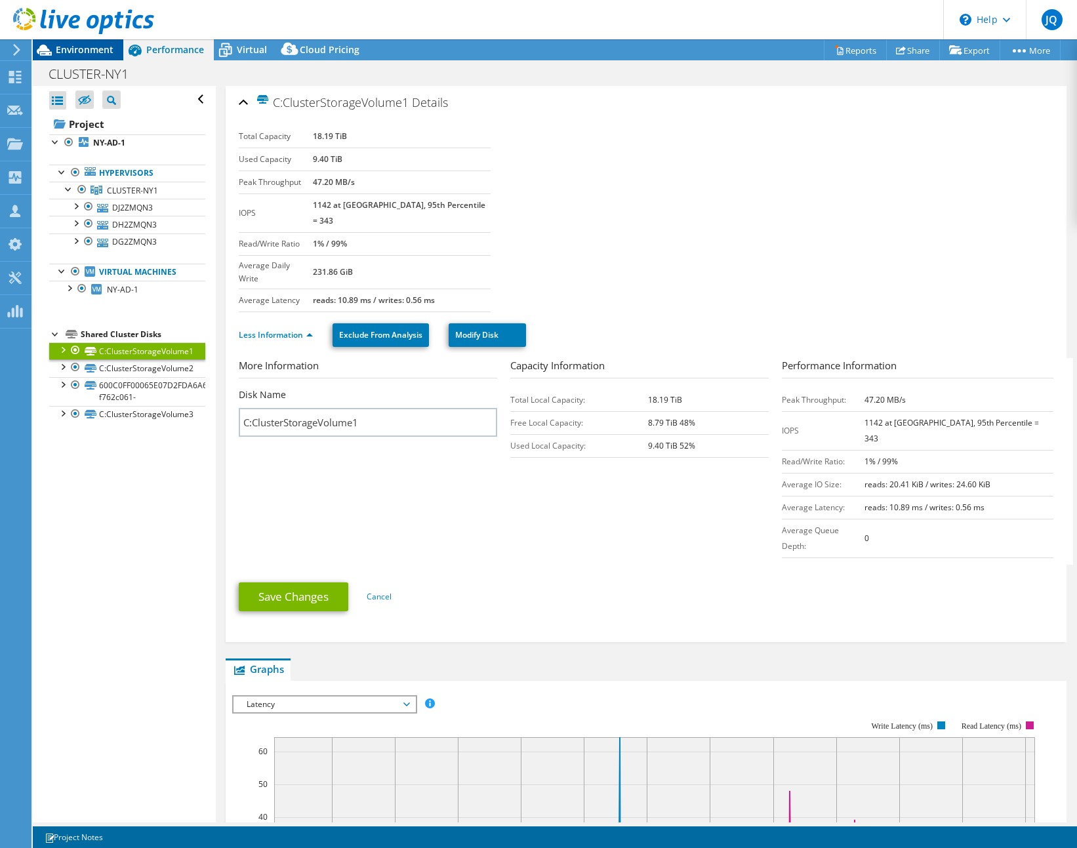
click at [107, 47] on span "Environment" at bounding box center [85, 49] width 58 height 12
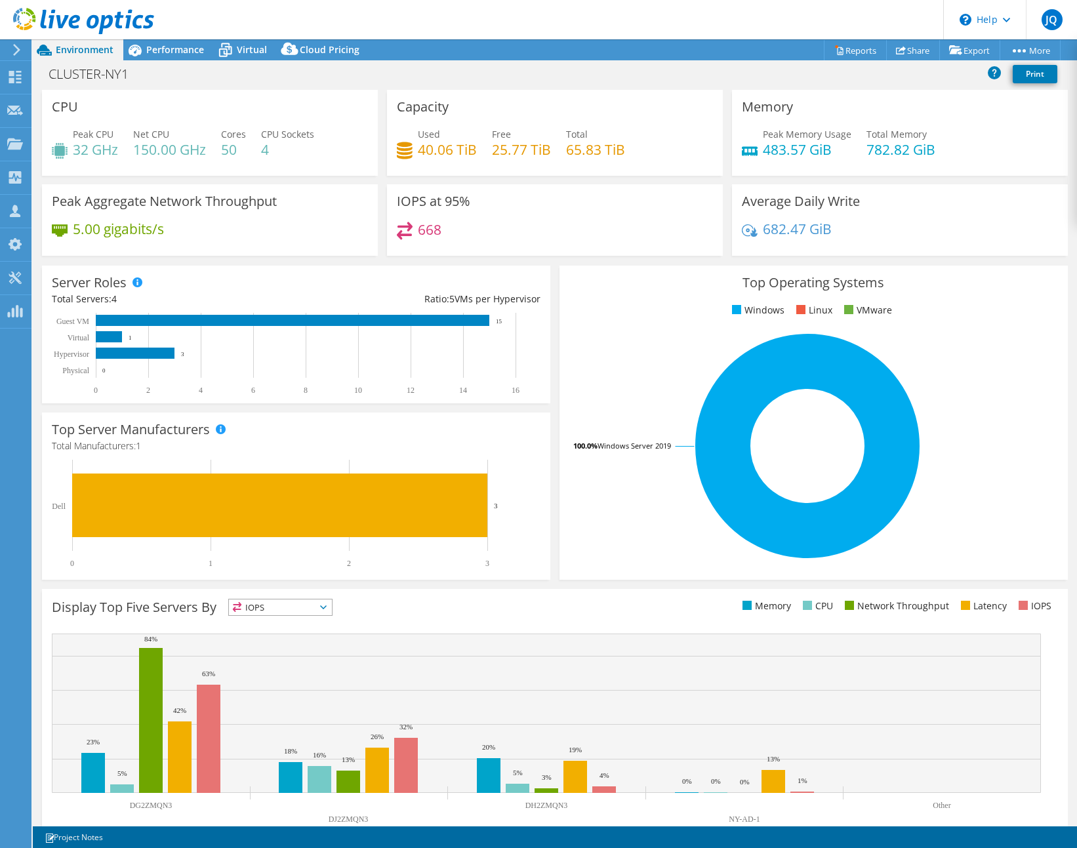
scroll to position [28, 0]
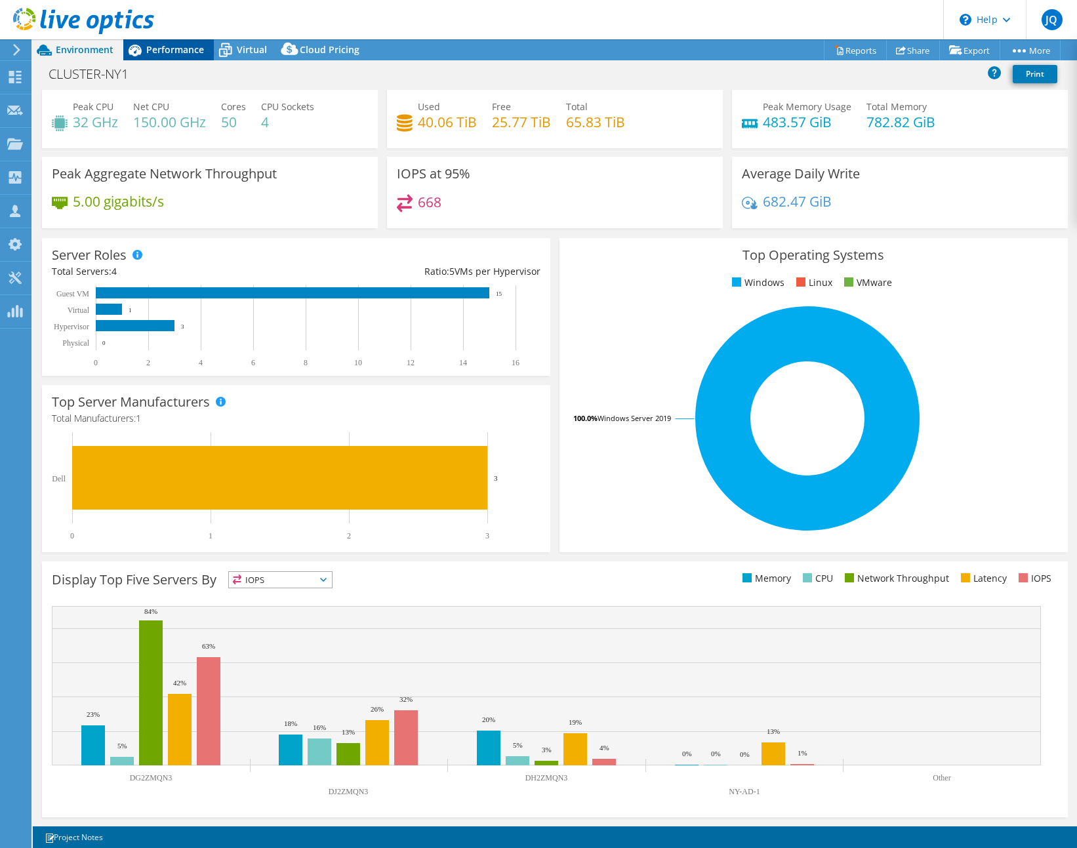
click at [173, 56] on div "Performance" at bounding box center [168, 49] width 91 height 21
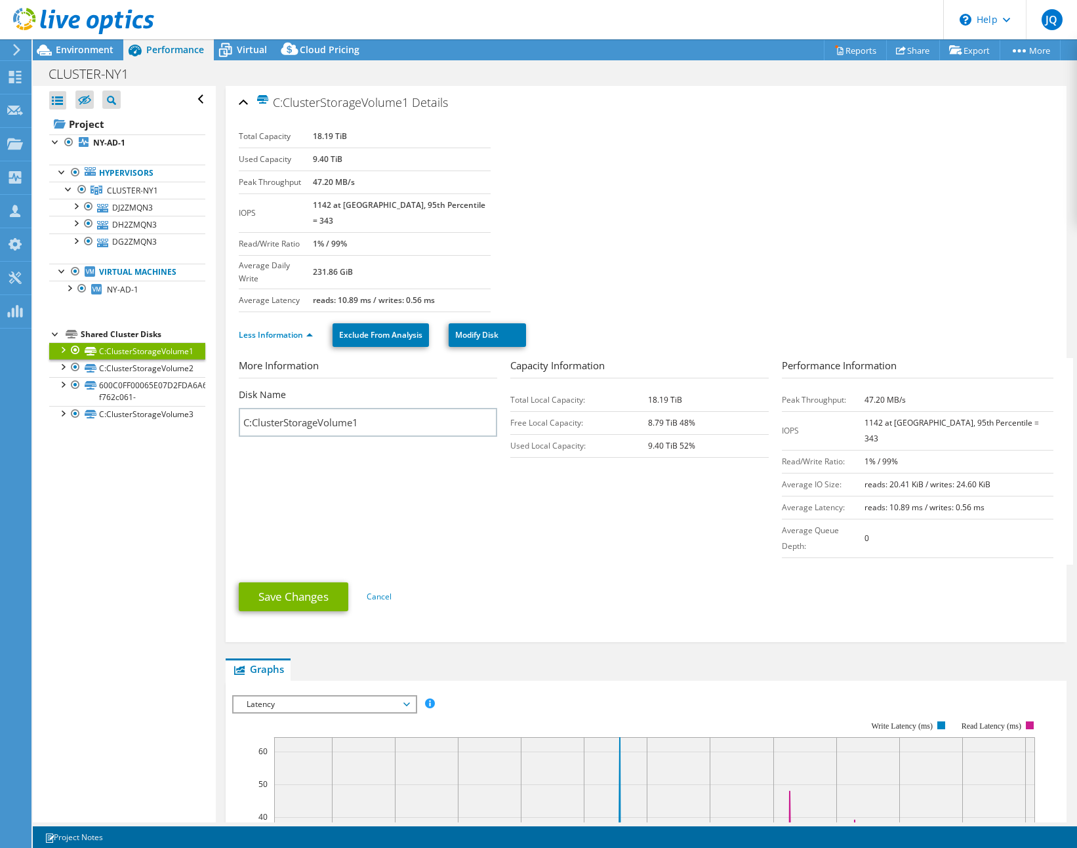
click at [676, 147] on section "Total Capacity 18.19 TiB Used Capacity 9.40 TiB Peak Throughput 47.20 MB/s IOPS…" at bounding box center [646, 218] width 815 height 187
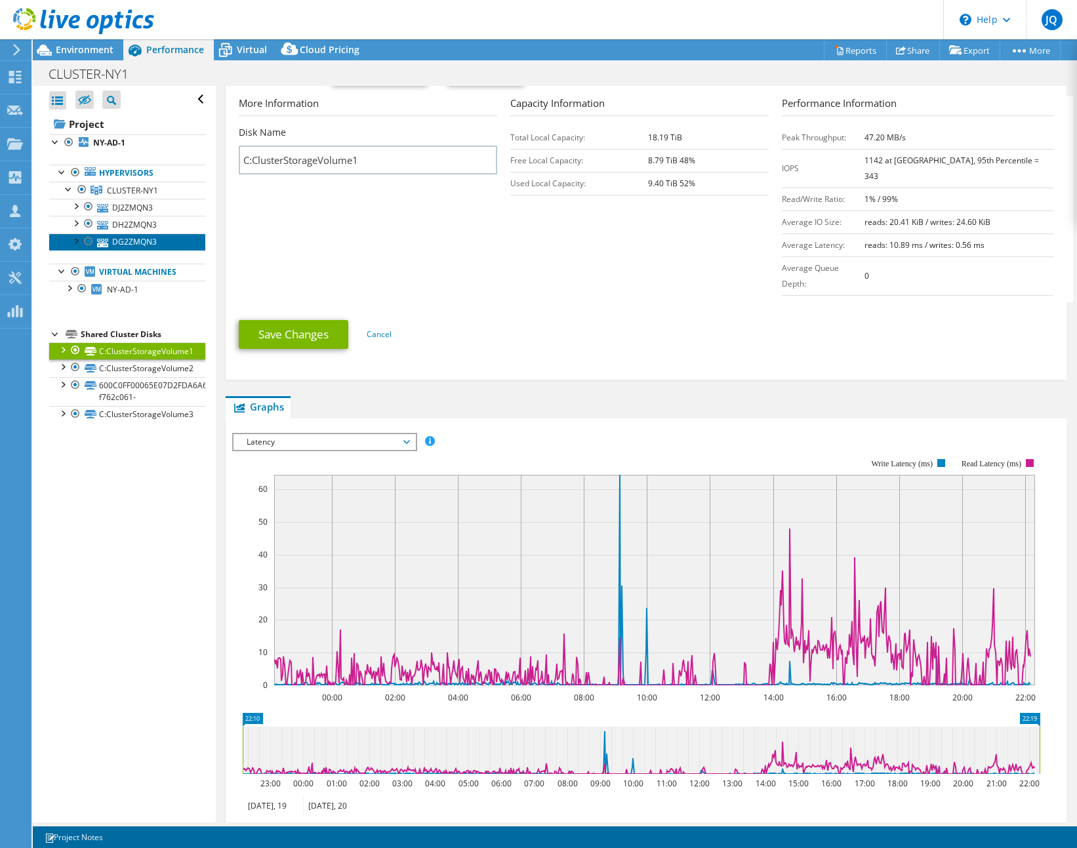
click at [148, 246] on link "DG2ZMQN3" at bounding box center [127, 242] width 156 height 17
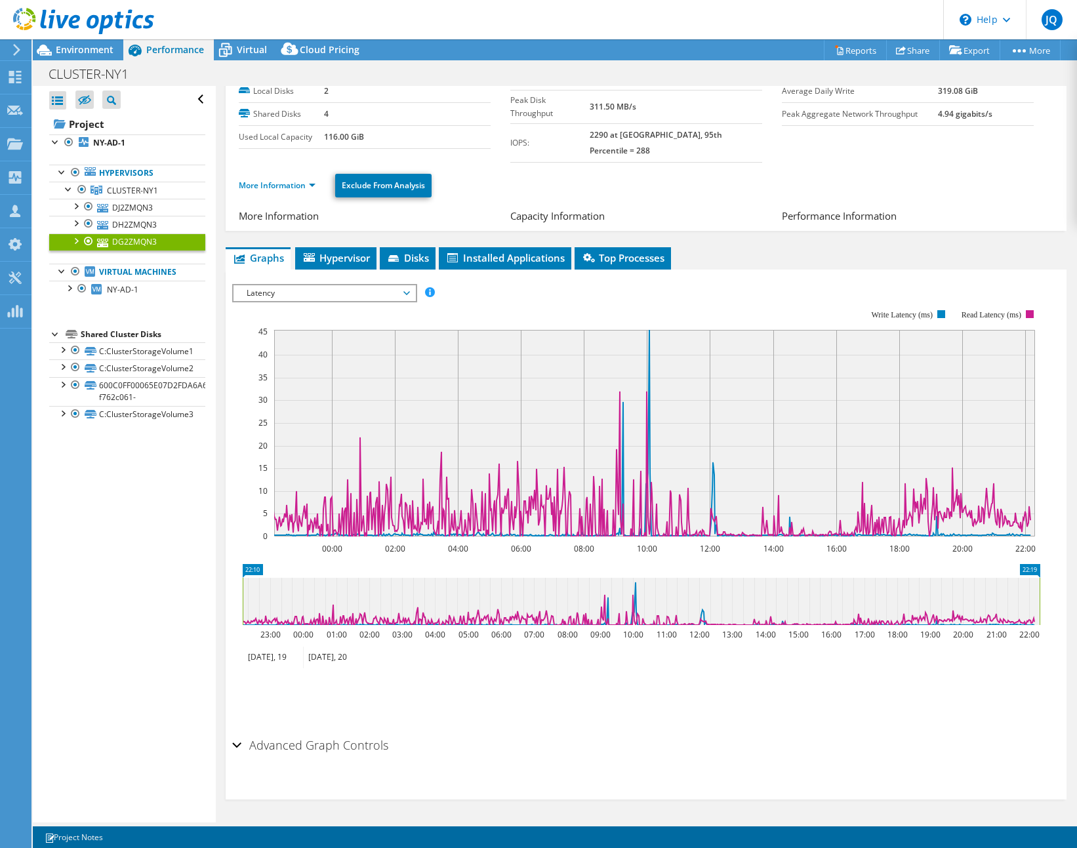
scroll to position [35, 0]
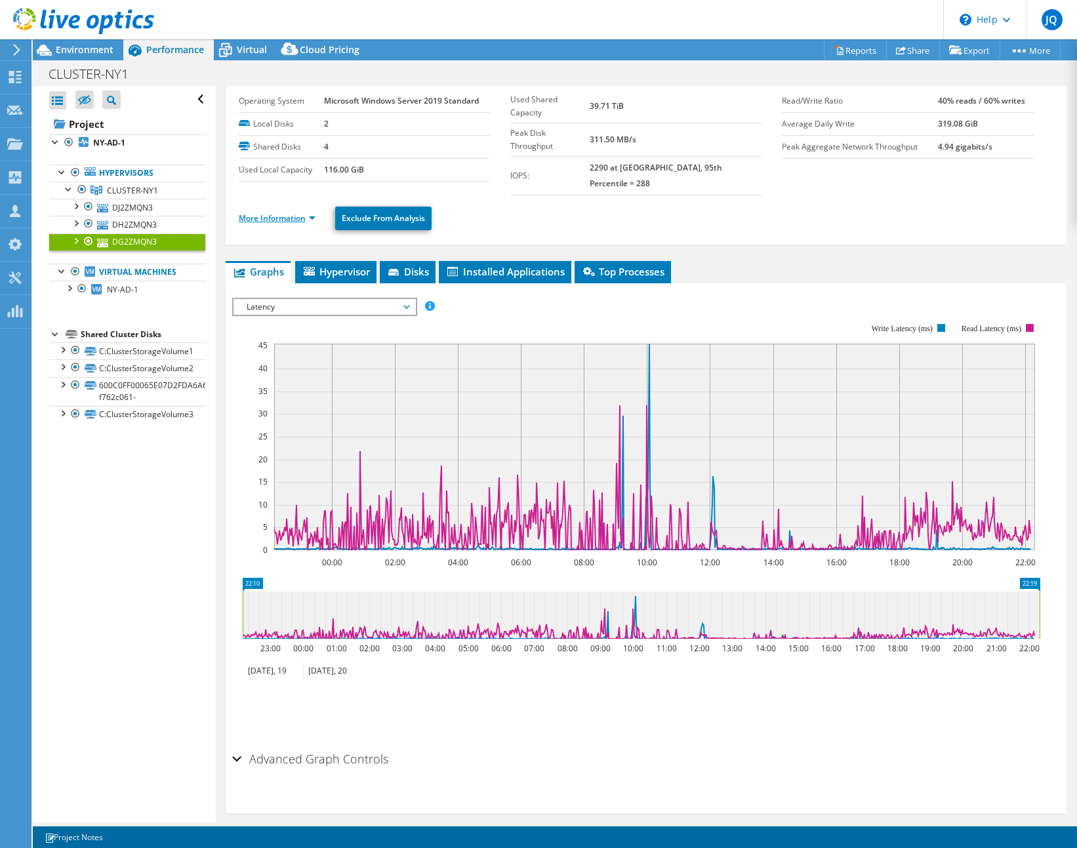
click at [287, 213] on link "More Information" at bounding box center [277, 218] width 77 height 11
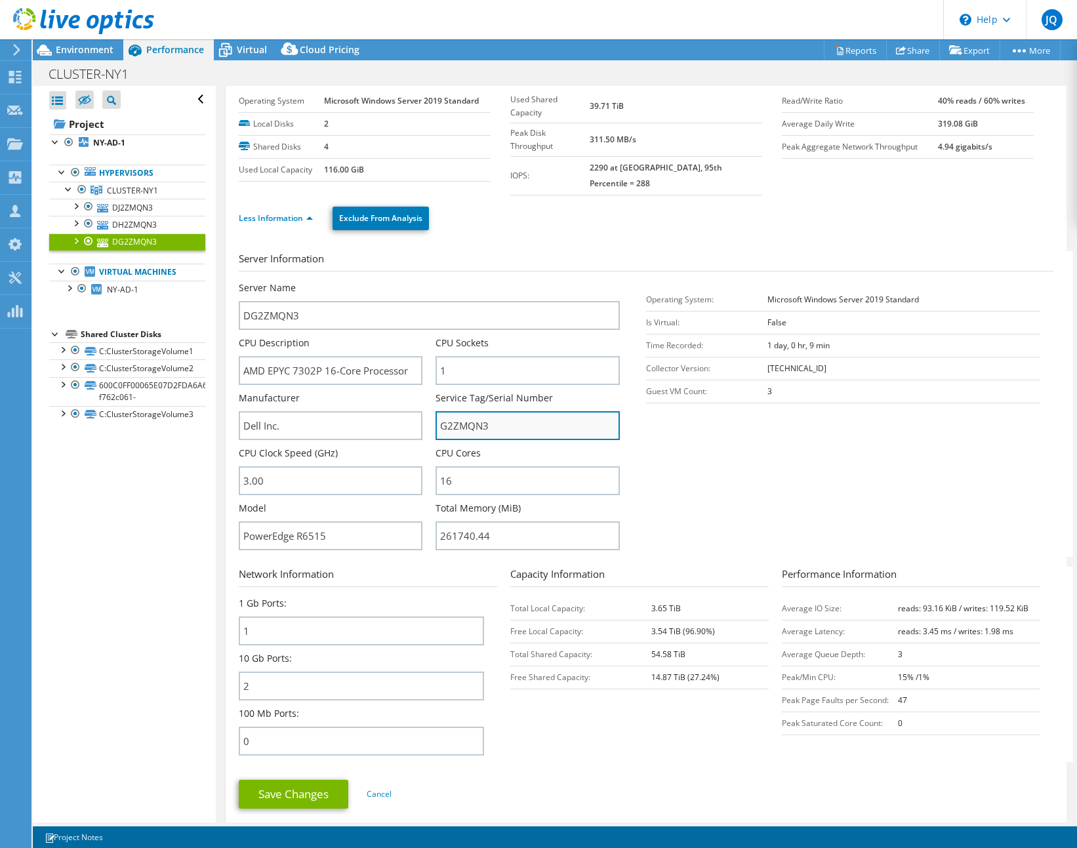
click at [463, 411] on input "G2ZMQN3" at bounding box center [528, 425] width 184 height 29
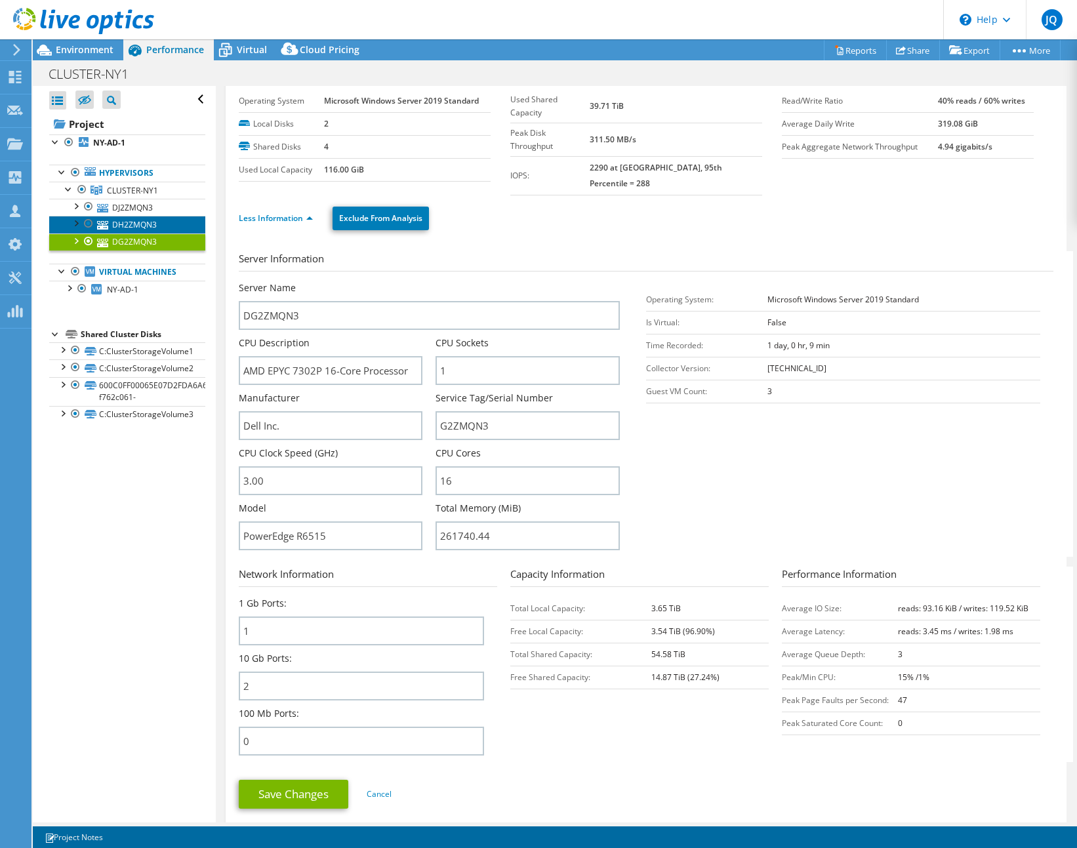
click at [124, 224] on link "DH2ZMQN3" at bounding box center [127, 224] width 156 height 17
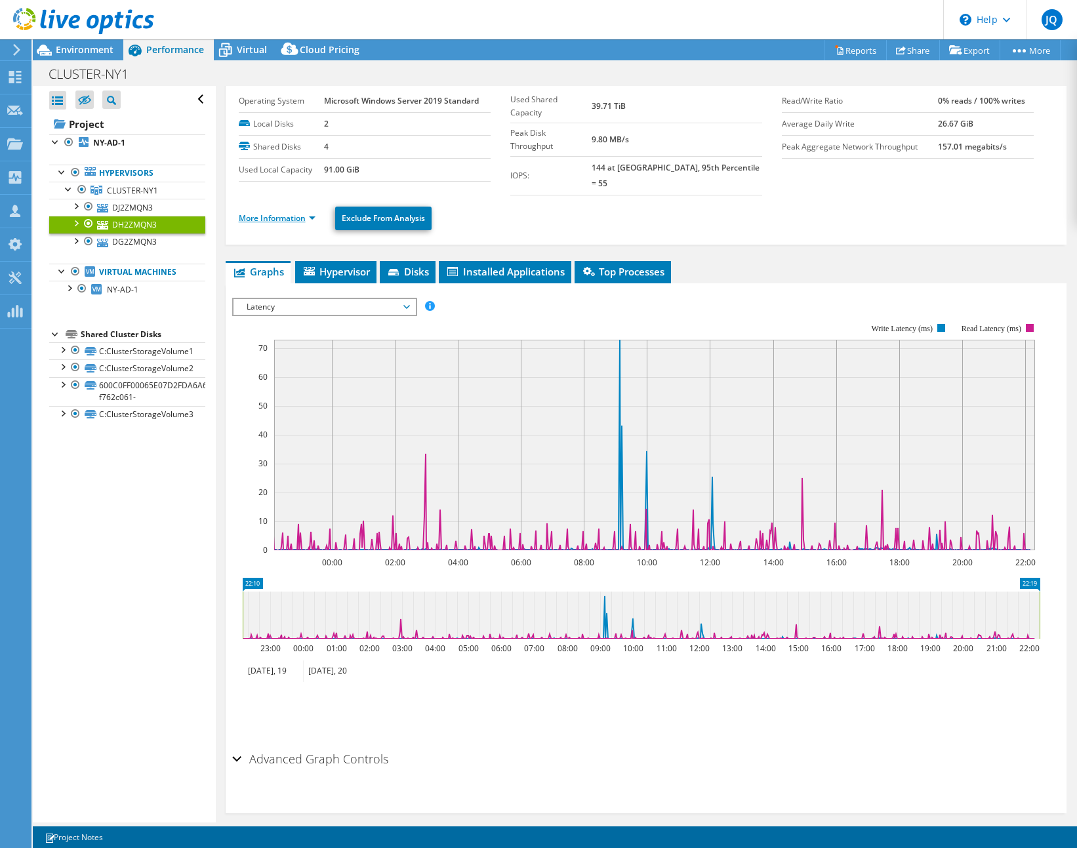
click at [288, 213] on link "More Information" at bounding box center [277, 218] width 77 height 11
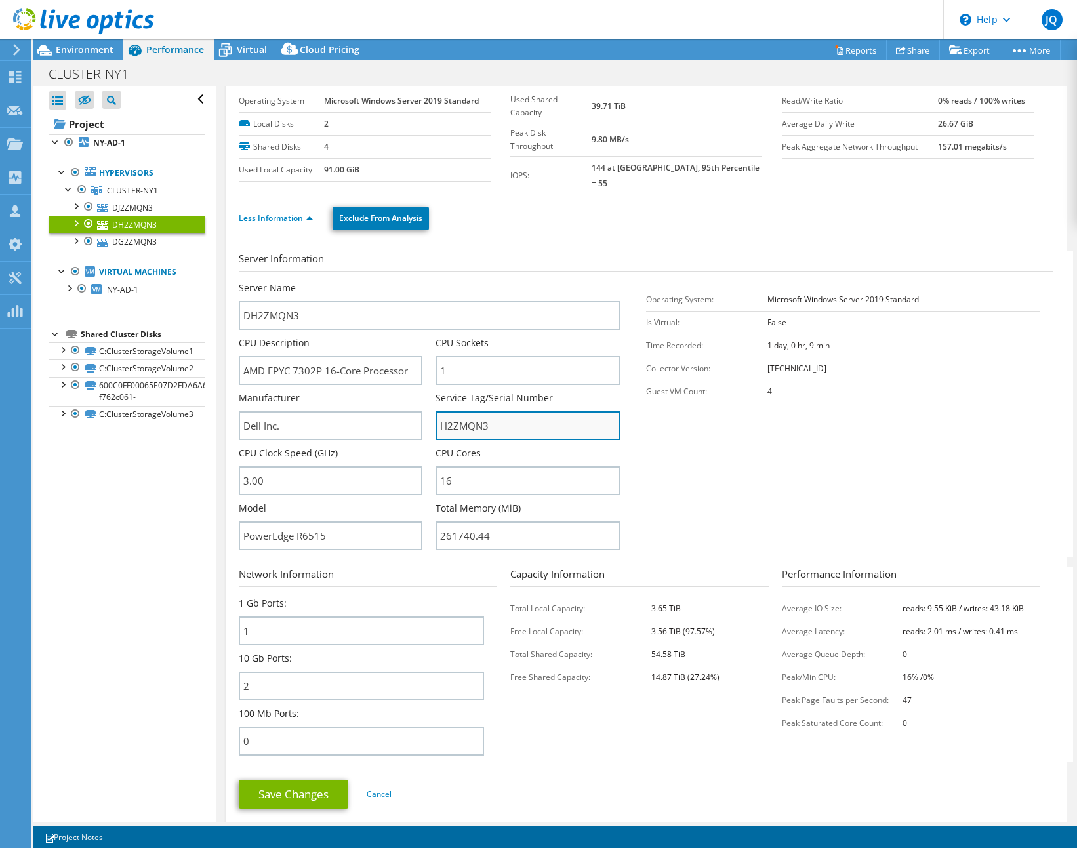
click at [468, 416] on input "H2ZMQN3" at bounding box center [528, 425] width 184 height 29
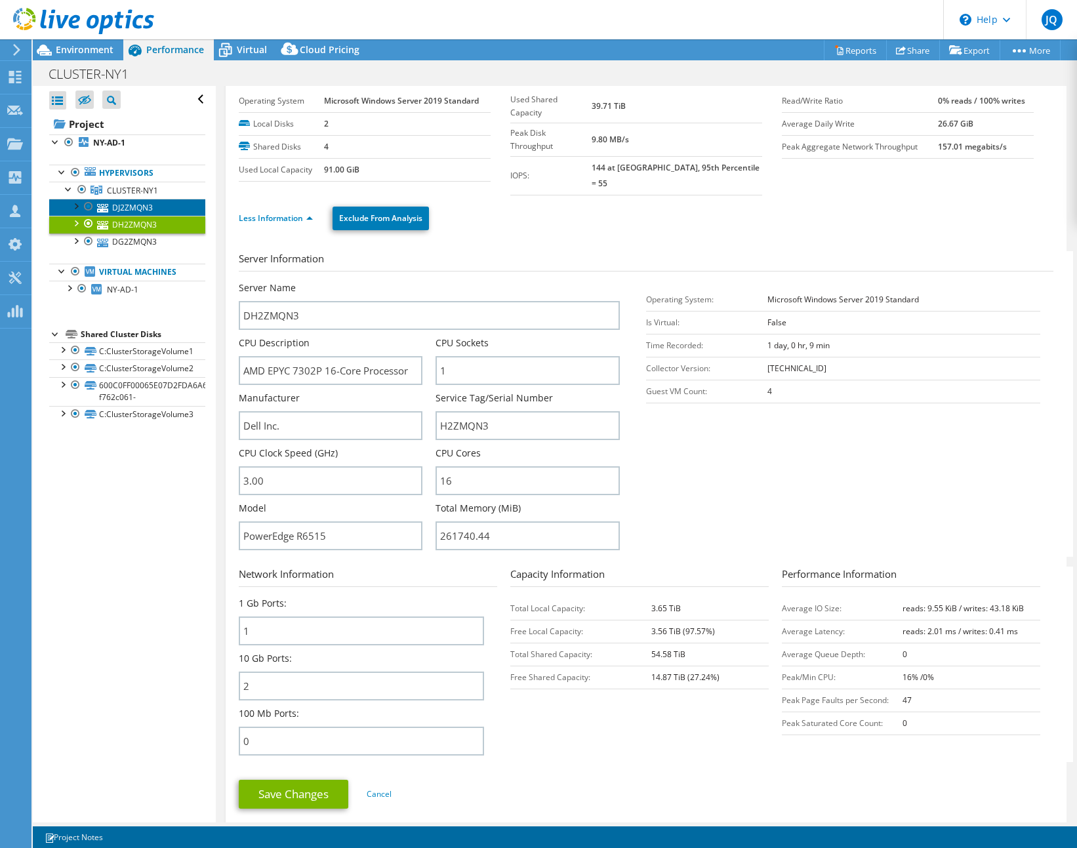
click at [129, 207] on link "DJ2ZMQN3" at bounding box center [127, 207] width 156 height 17
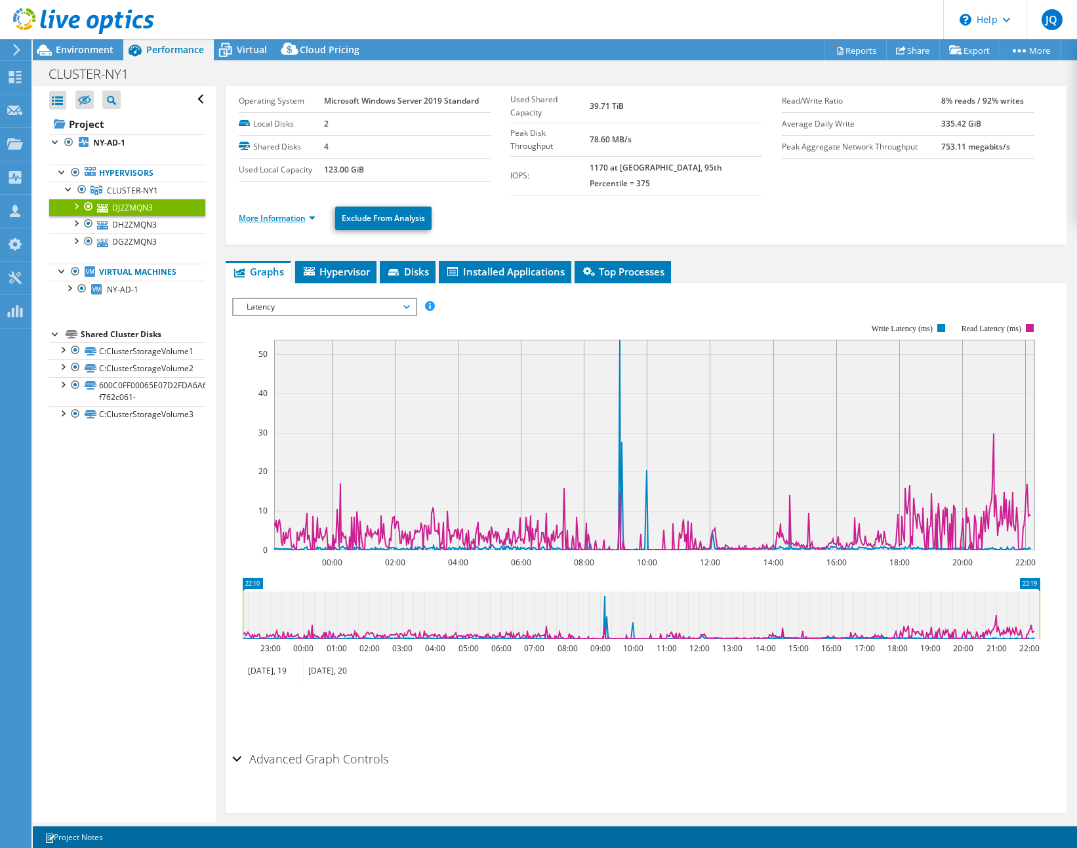
click at [268, 213] on link "More Information" at bounding box center [277, 218] width 77 height 11
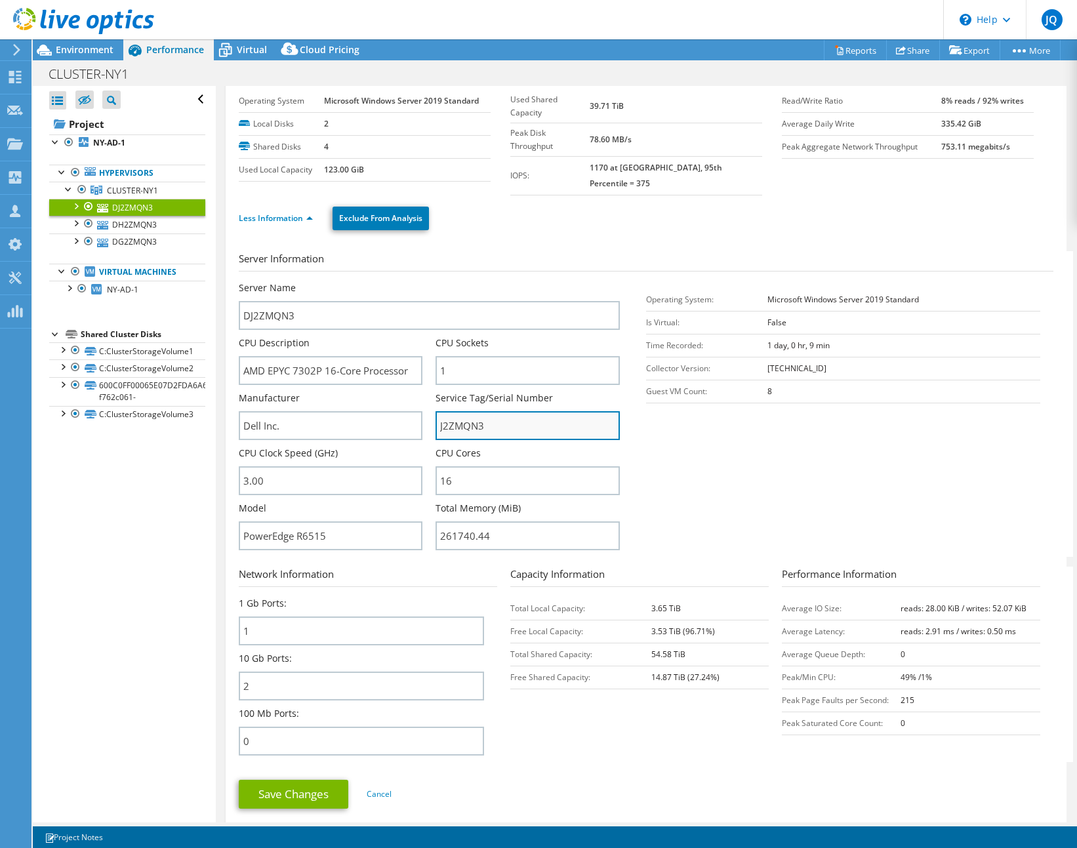
click at [464, 420] on input "J2ZMQN3" at bounding box center [528, 425] width 184 height 29
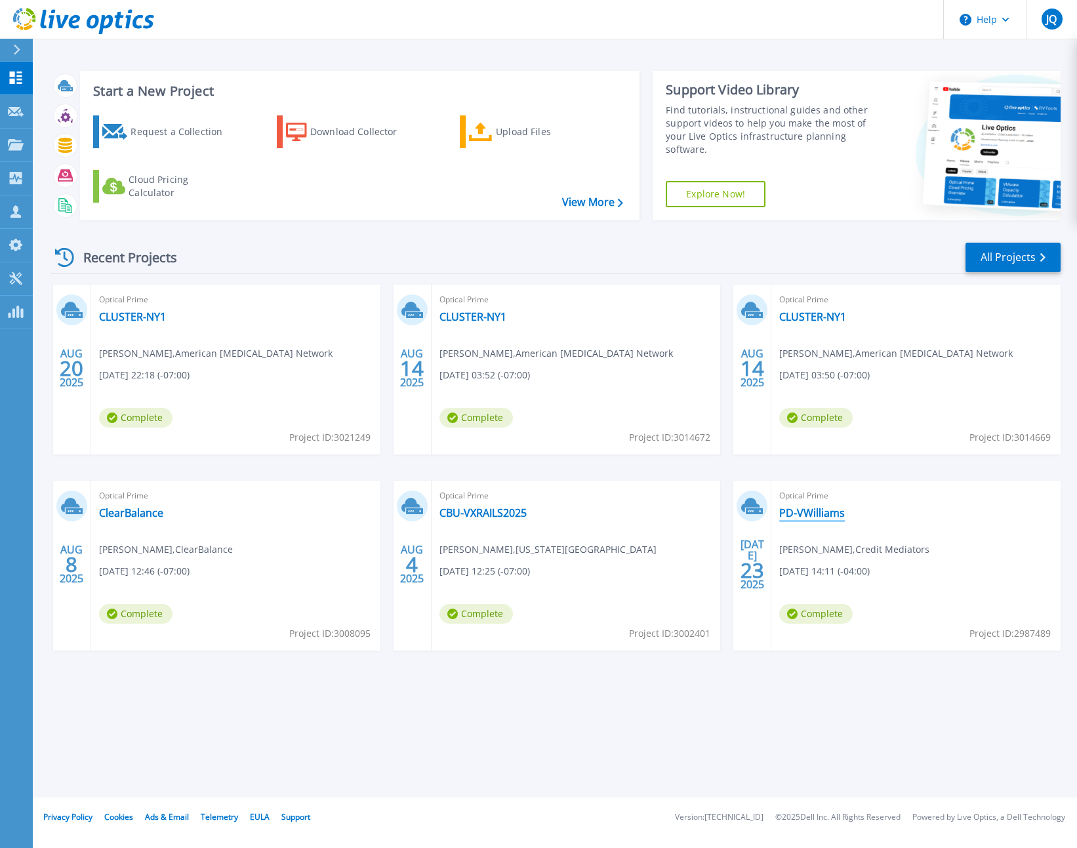
click at [802, 506] on link "PD-VWilliams" at bounding box center [812, 512] width 66 height 13
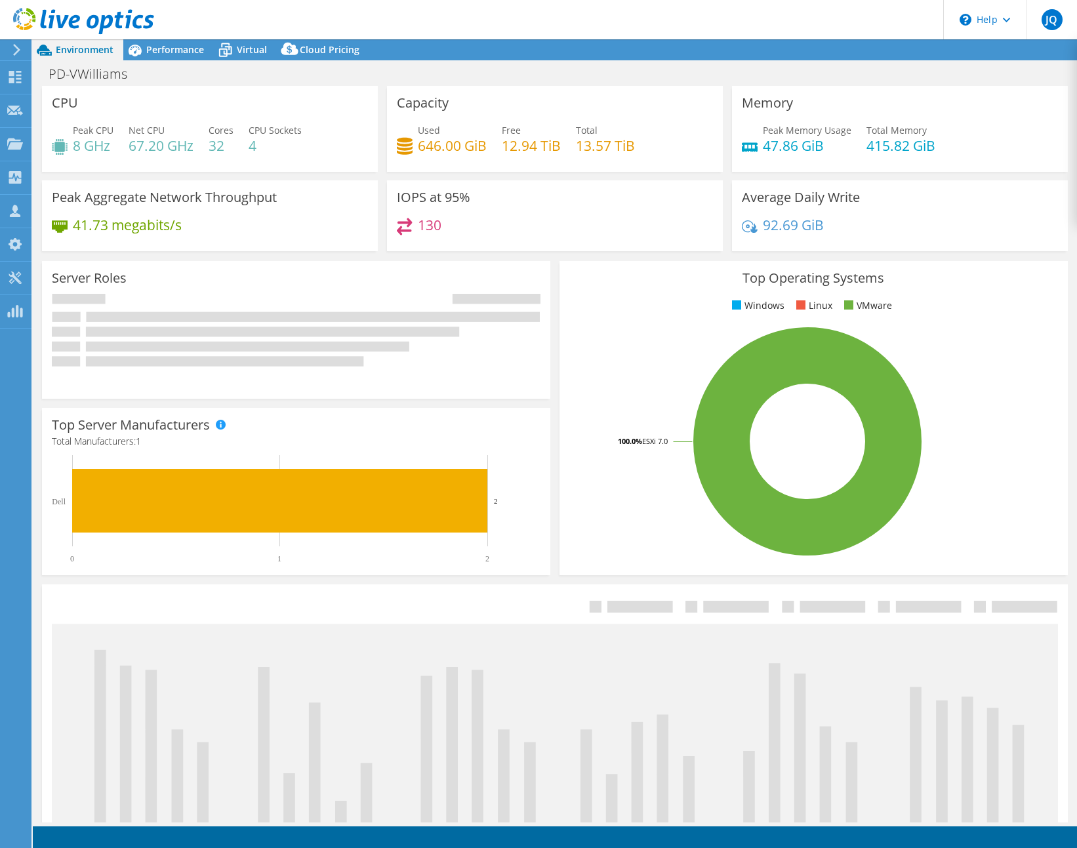
select select "USD"
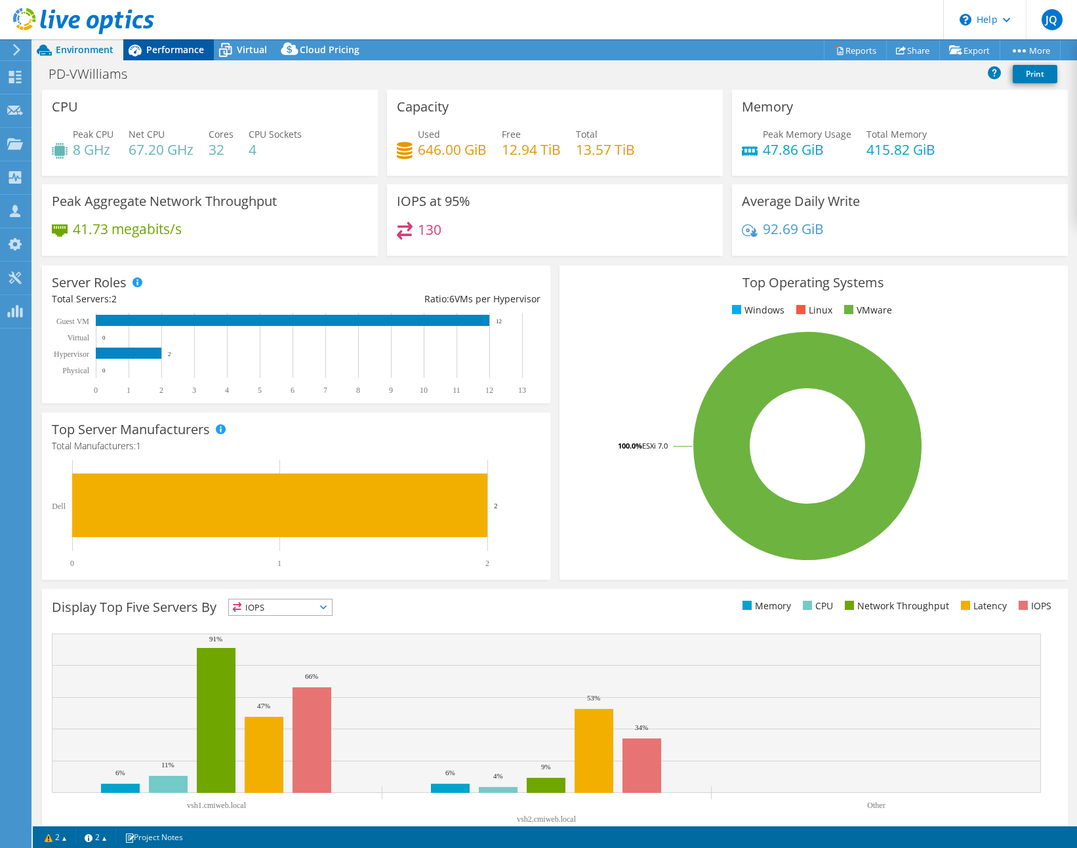
click at [157, 45] on span "Performance" at bounding box center [175, 49] width 58 height 12
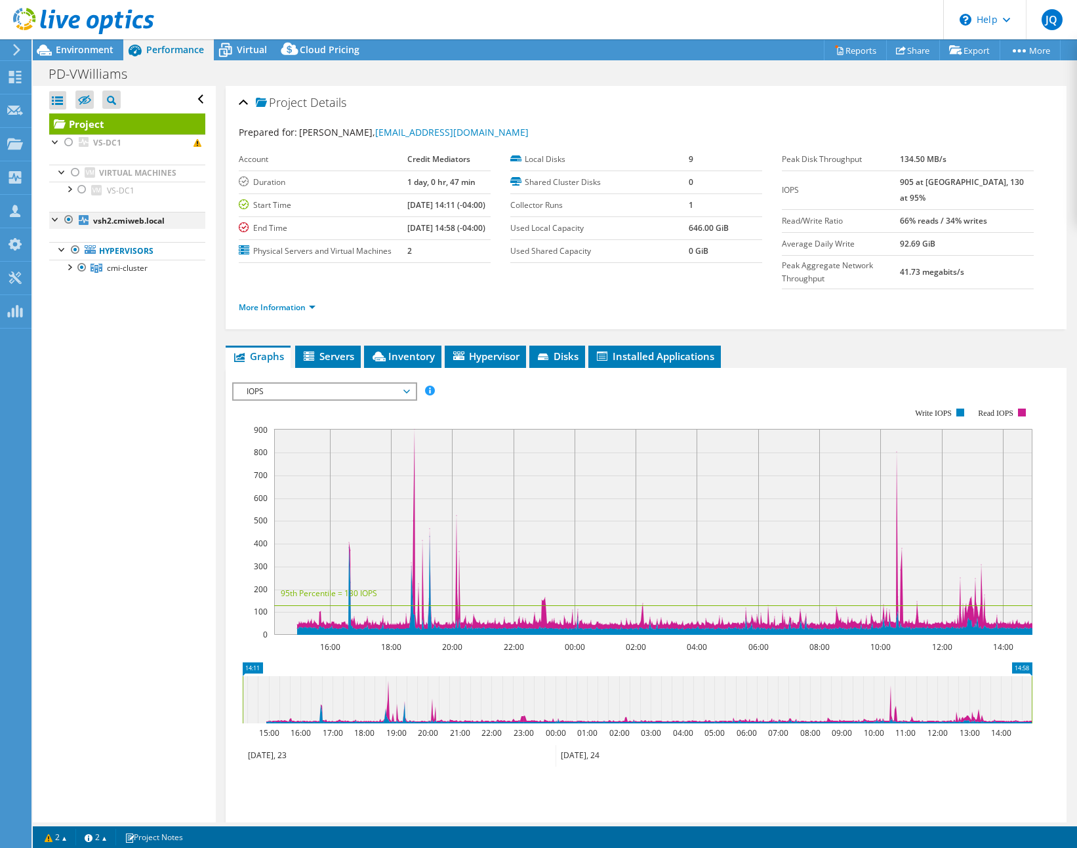
click at [49, 219] on div at bounding box center [55, 218] width 13 height 13
click at [52, 218] on div at bounding box center [55, 218] width 13 height 13
click at [91, 51] on span "Environment" at bounding box center [85, 49] width 58 height 12
